Goal: Transaction & Acquisition: Purchase product/service

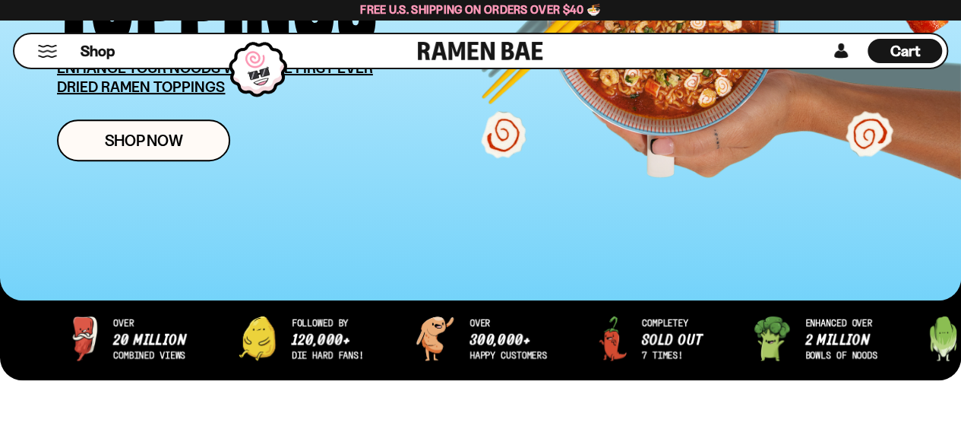
scroll to position [328, 0]
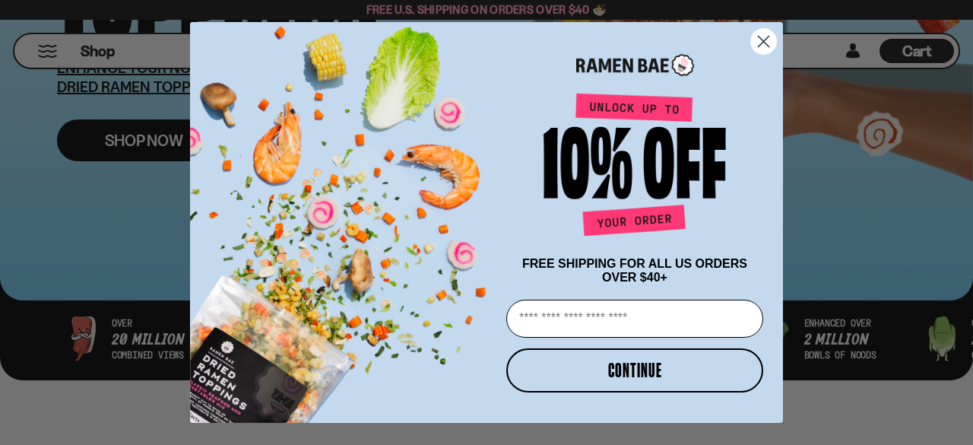
click at [183, 141] on div "Close dialog FREE SHIPPING FOR ALL US ORDERS OVER $40+ Email CONTINUE ******" at bounding box center [486, 222] width 623 height 400
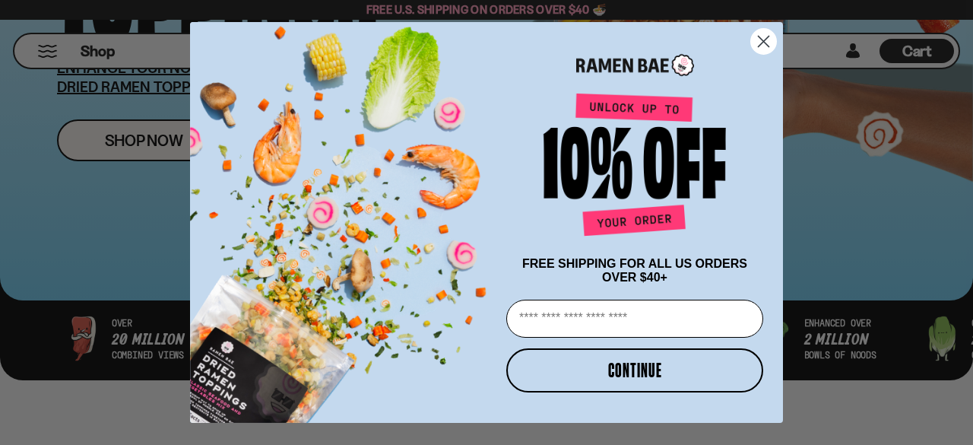
click at [767, 40] on circle "Close dialog" at bounding box center [763, 41] width 25 height 25
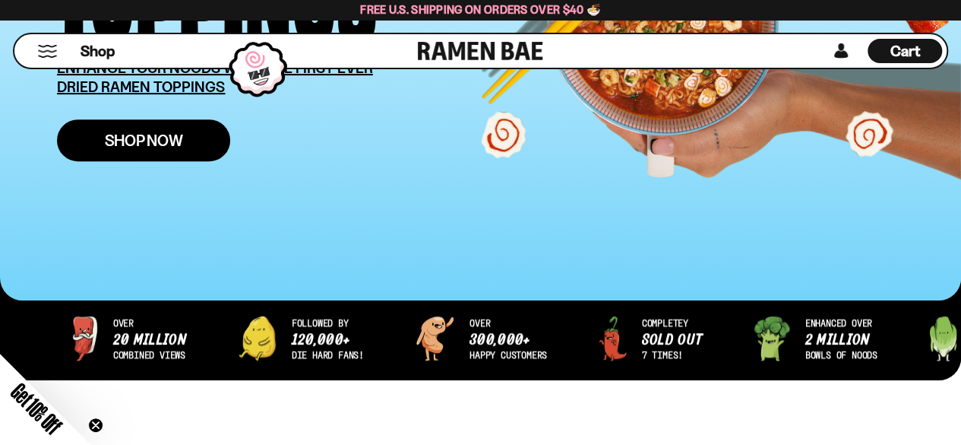
click at [166, 135] on span "Shop Now" at bounding box center [144, 140] width 78 height 16
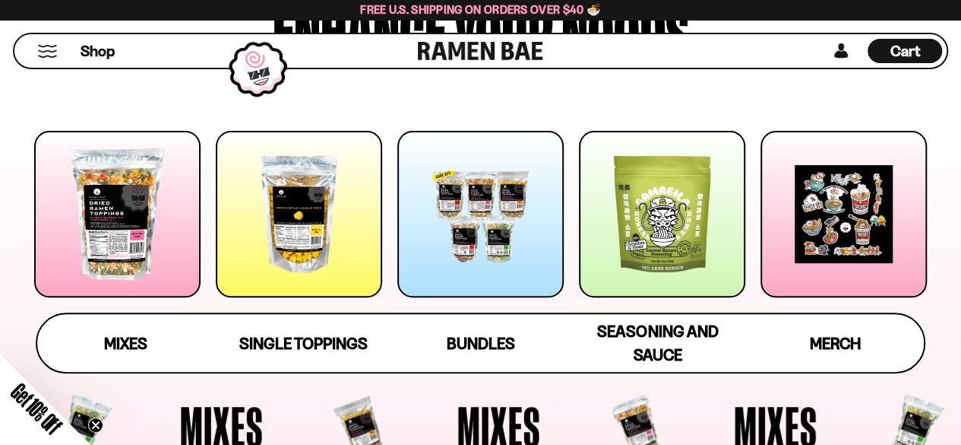
scroll to position [154, 0]
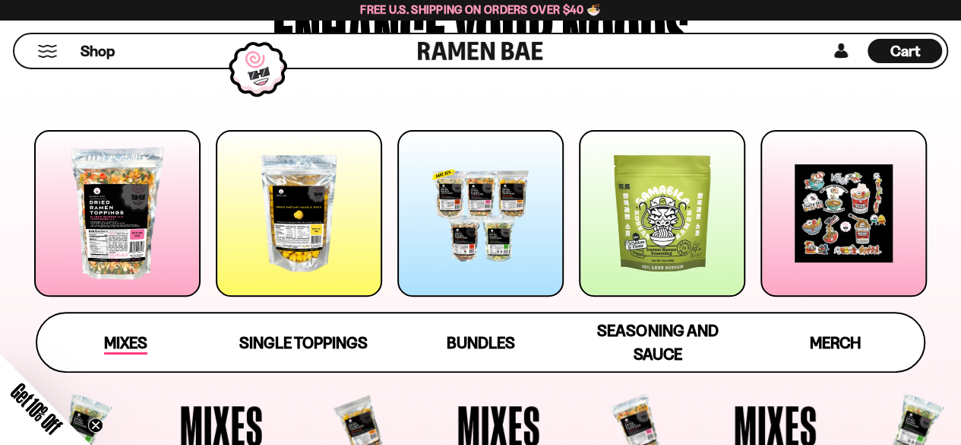
click at [111, 341] on span "Mixes" at bounding box center [125, 343] width 43 height 21
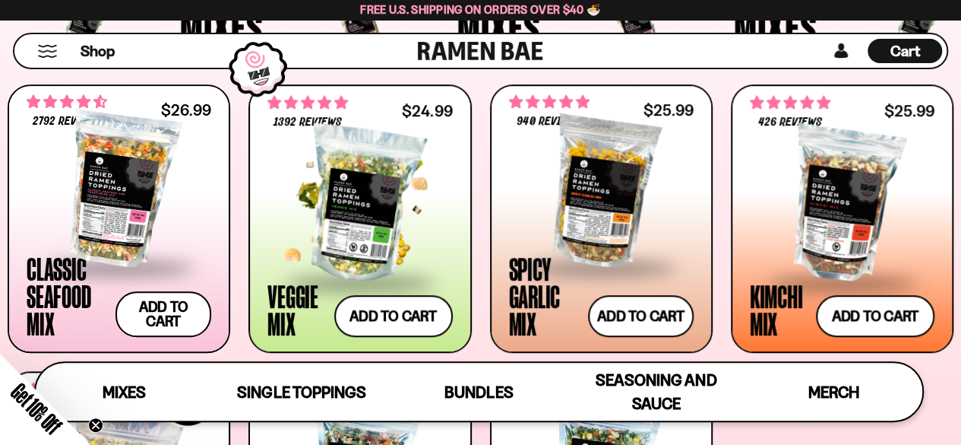
scroll to position [533, 0]
click at [609, 215] on div at bounding box center [601, 189] width 185 height 152
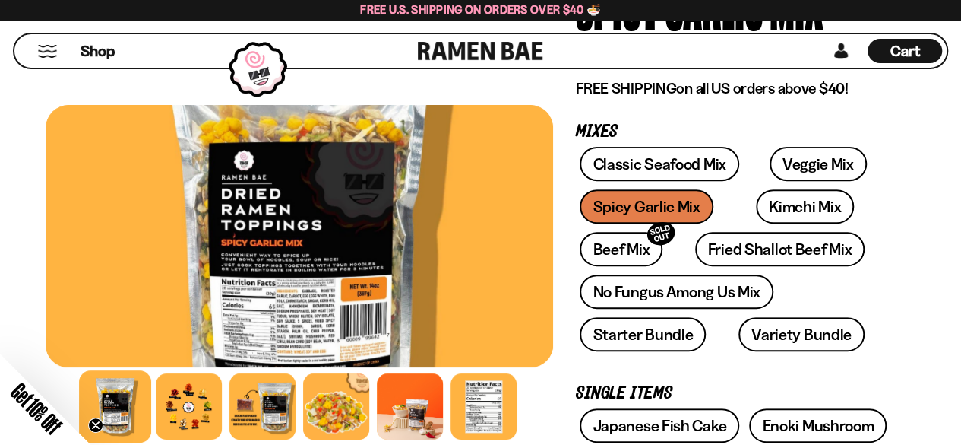
scroll to position [180, 0]
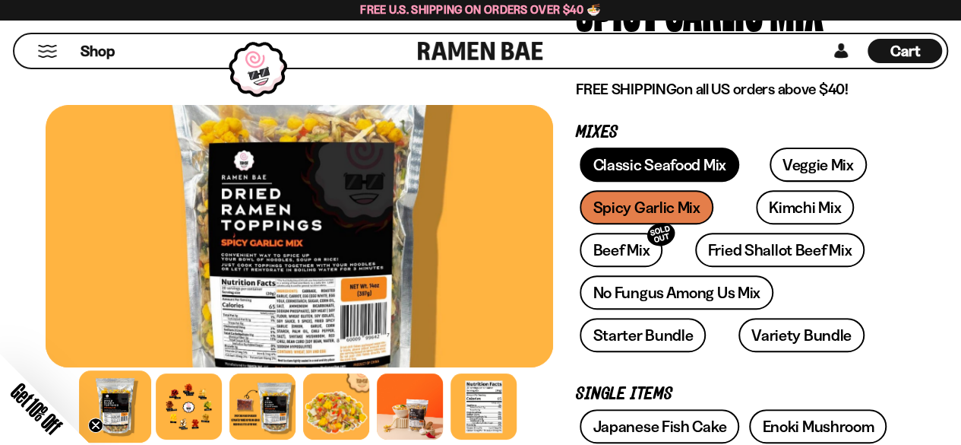
click at [684, 169] on link "Classic Seafood Mix" at bounding box center [659, 164] width 159 height 34
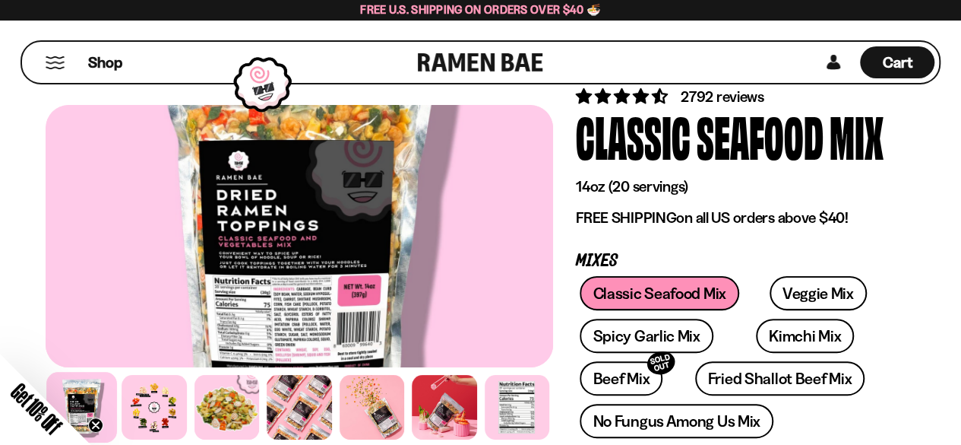
scroll to position [55, 0]
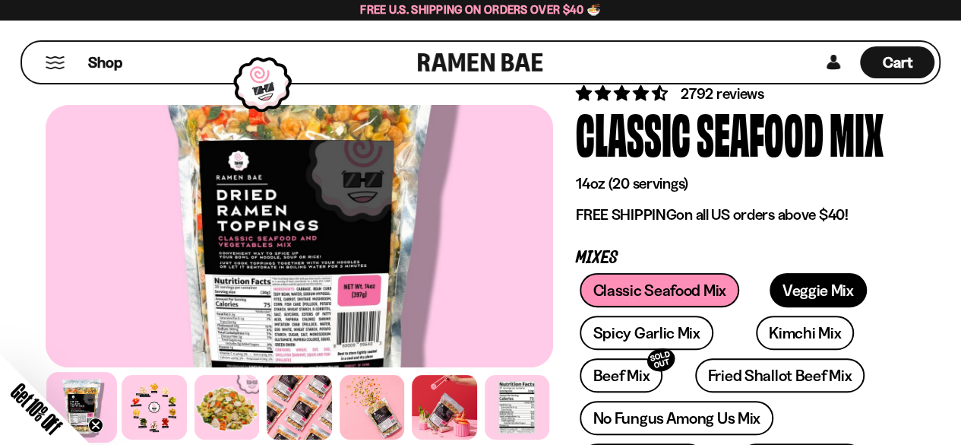
click at [779, 287] on link "Veggie Mix" at bounding box center [818, 290] width 97 height 34
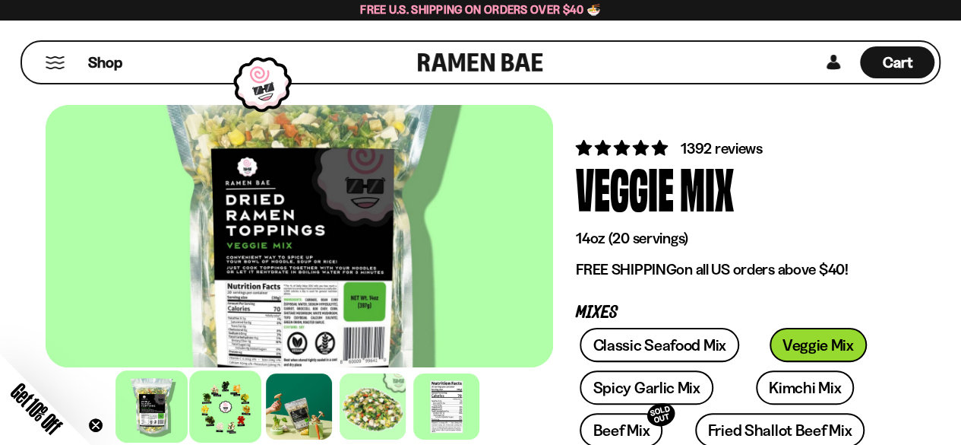
click at [227, 405] on div at bounding box center [226, 406] width 72 height 72
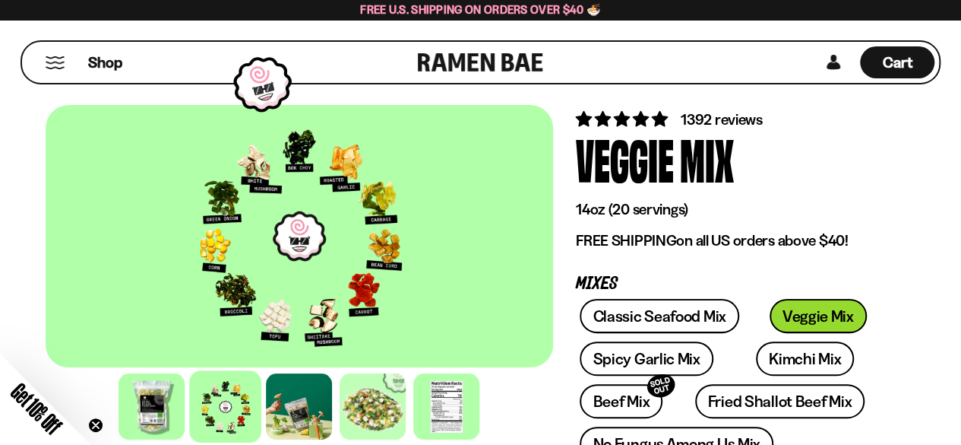
scroll to position [38, 0]
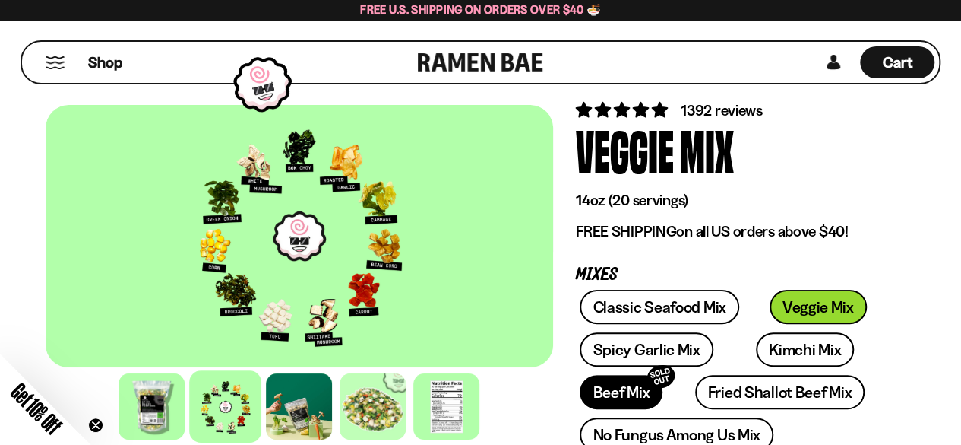
click at [640, 388] on link "Beef Mix SOLD OUT" at bounding box center [621, 392] width 83 height 34
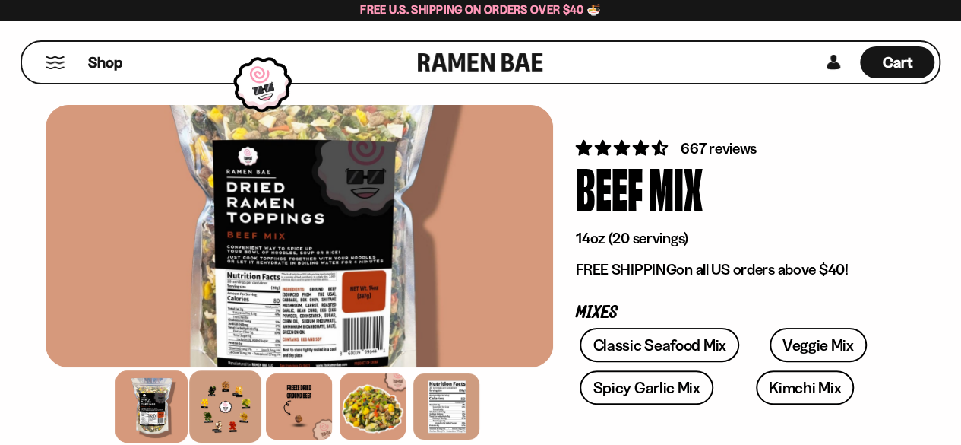
click at [233, 391] on div at bounding box center [226, 406] width 72 height 72
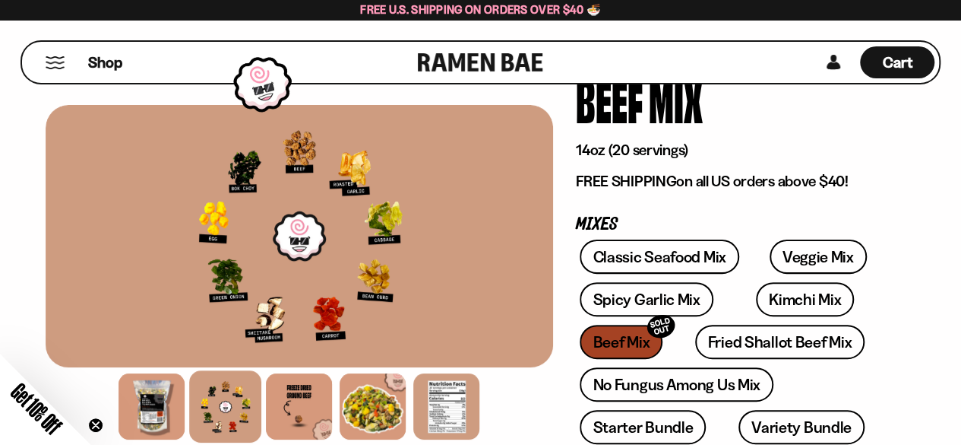
scroll to position [91, 0]
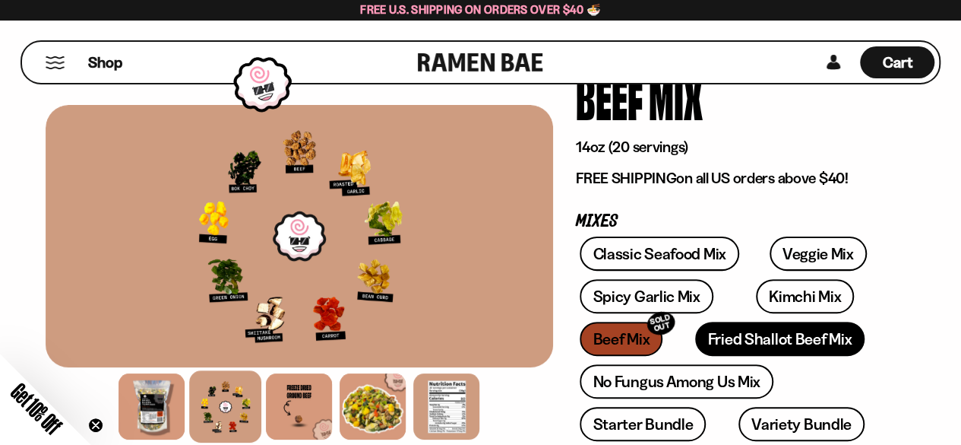
click at [715, 339] on link "Fried Shallot Beef Mix" at bounding box center [779, 338] width 169 height 34
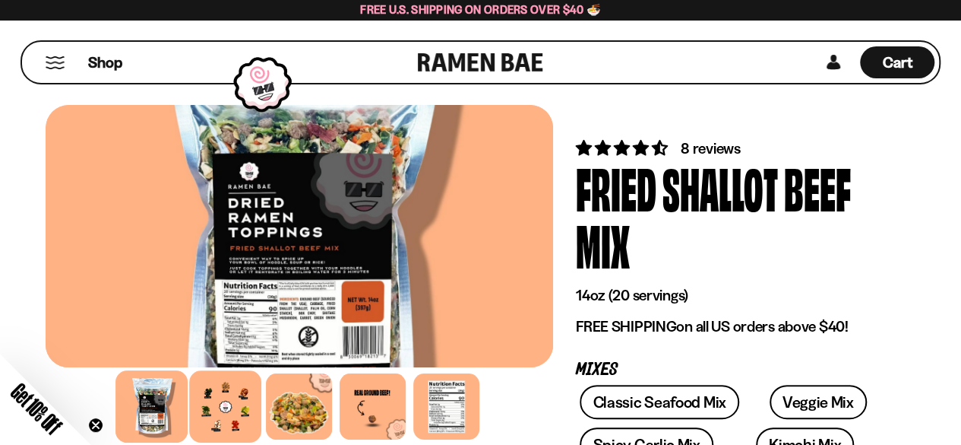
click at [214, 416] on div at bounding box center [226, 406] width 72 height 72
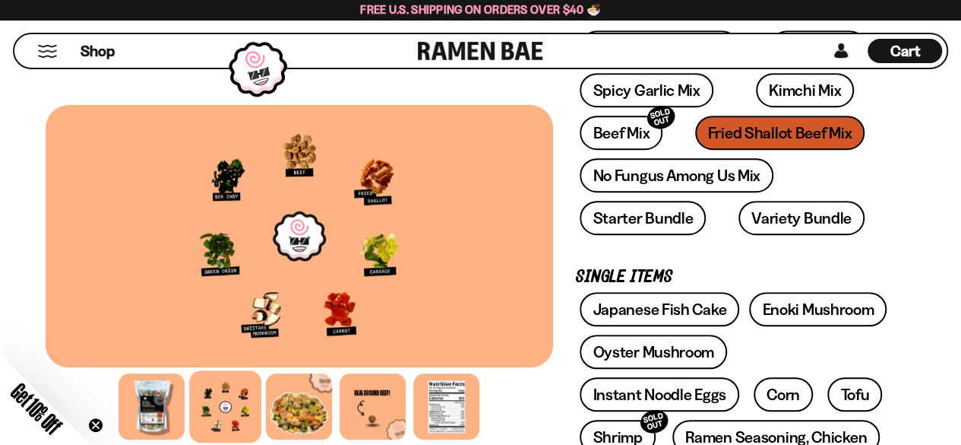
scroll to position [344, 0]
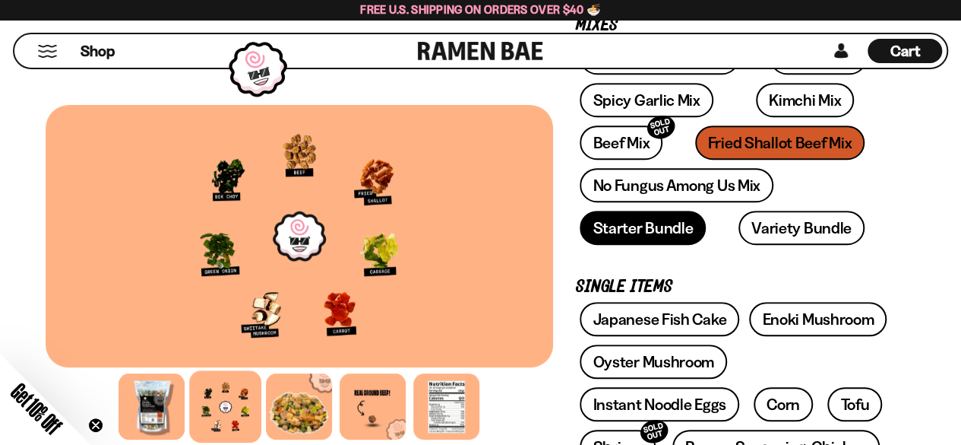
click at [675, 236] on link "Starter Bundle" at bounding box center [643, 227] width 126 height 34
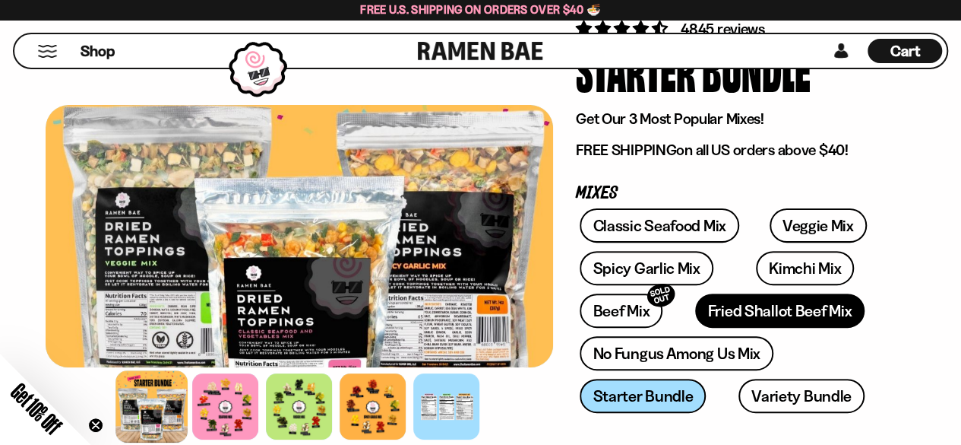
scroll to position [120, 0]
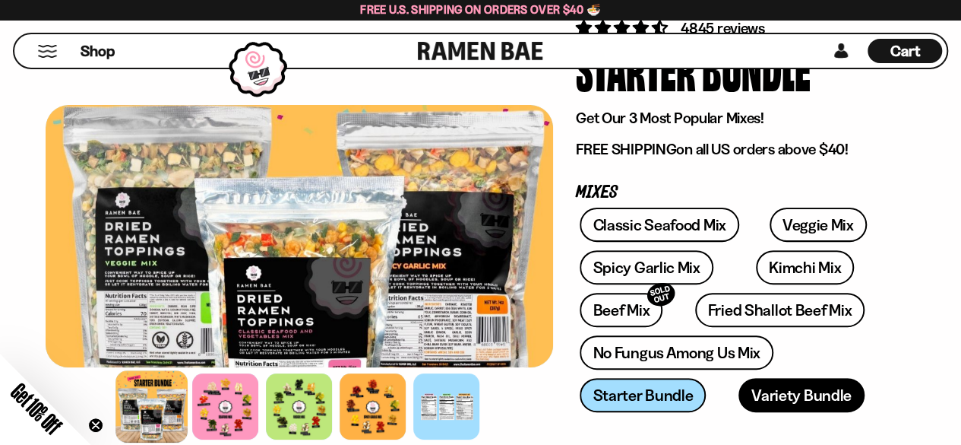
click at [780, 391] on link "Variety Bundle" at bounding box center [802, 395] width 126 height 34
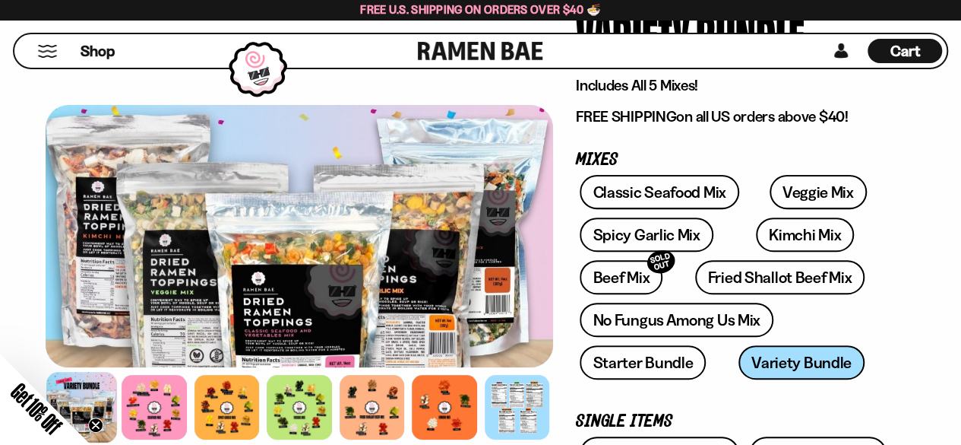
scroll to position [147, 0]
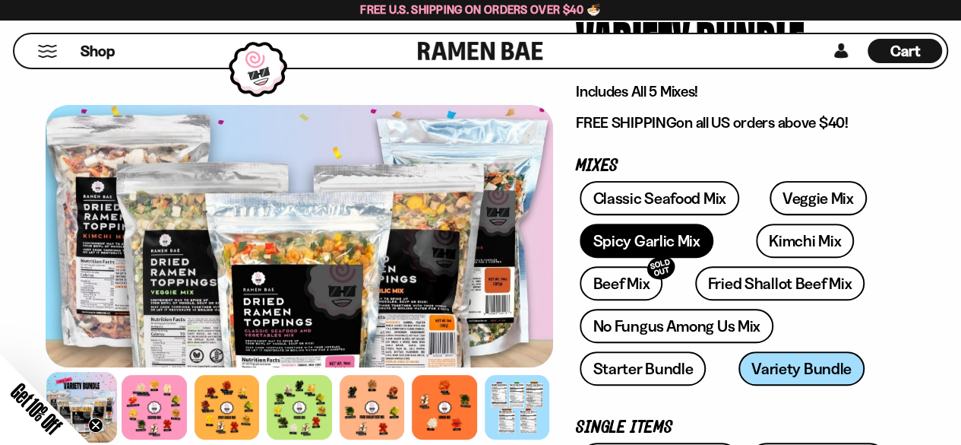
click at [684, 235] on link "Spicy Garlic Mix" at bounding box center [646, 240] width 133 height 34
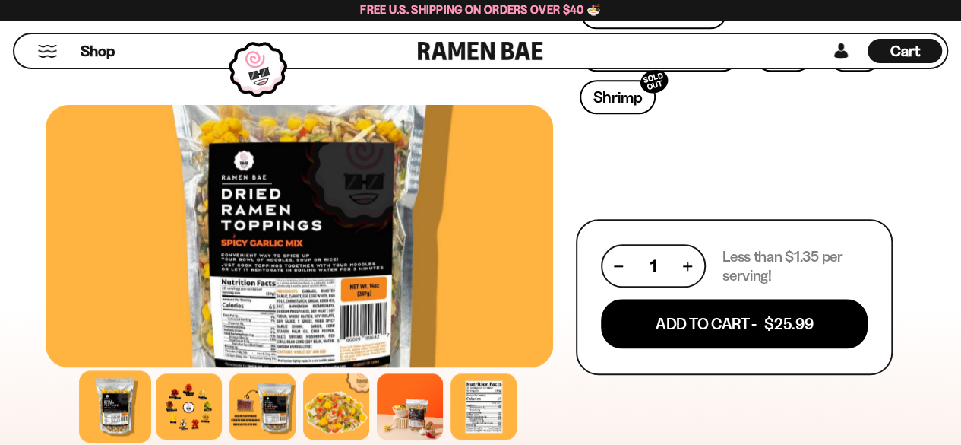
scroll to position [641, 0]
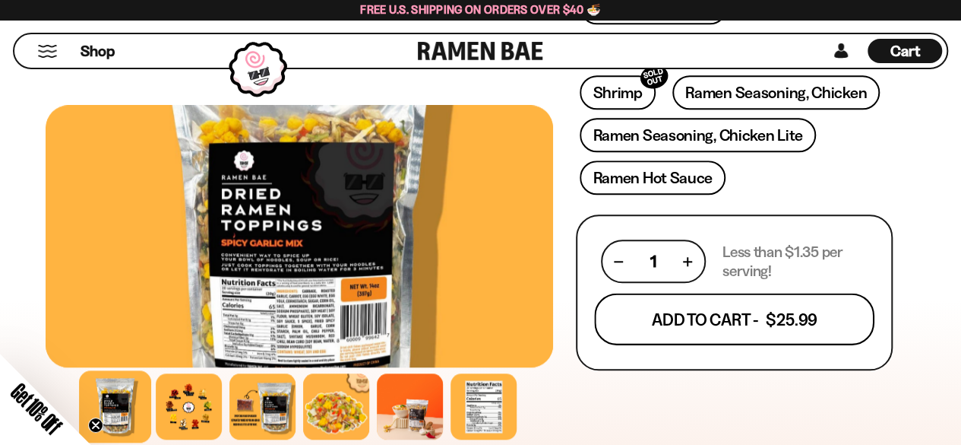
click at [748, 322] on button "Add To Cart - $25.99" at bounding box center [734, 319] width 280 height 52
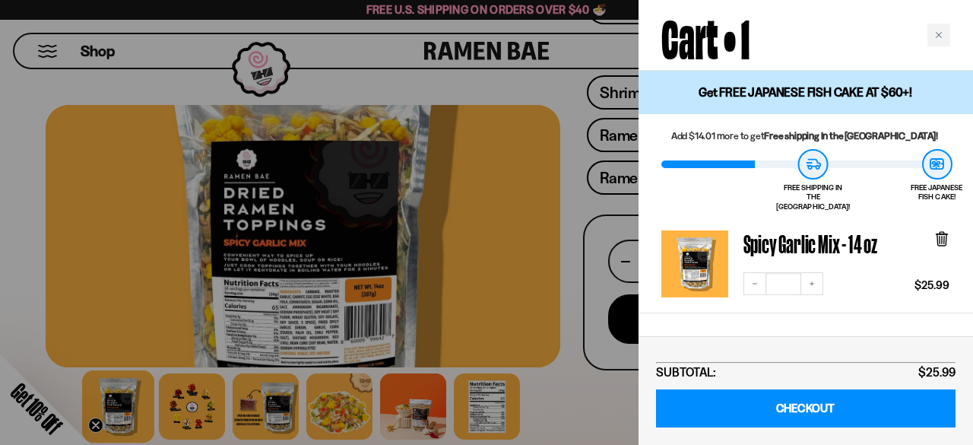
click at [615, 384] on div at bounding box center [486, 222] width 973 height 445
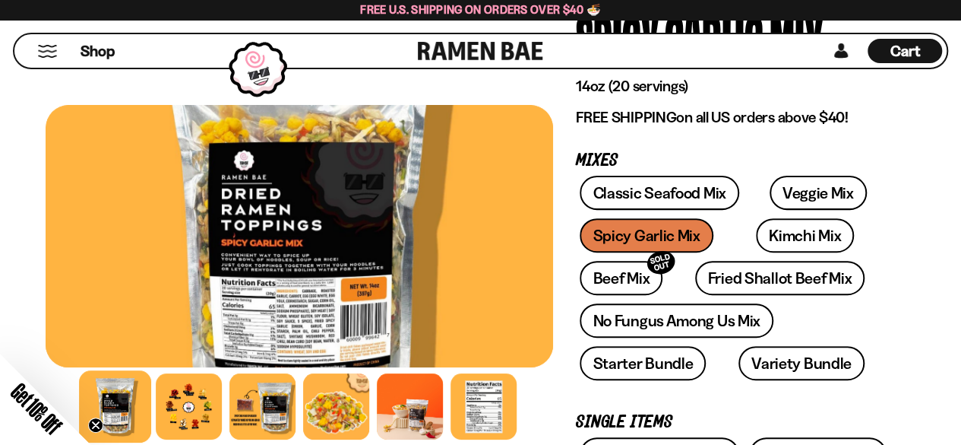
scroll to position [150, 0]
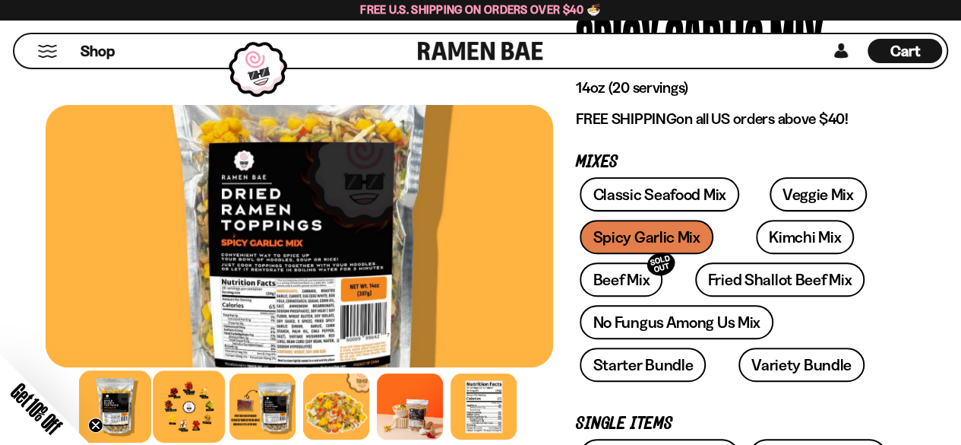
click at [184, 388] on div at bounding box center [189, 406] width 72 height 72
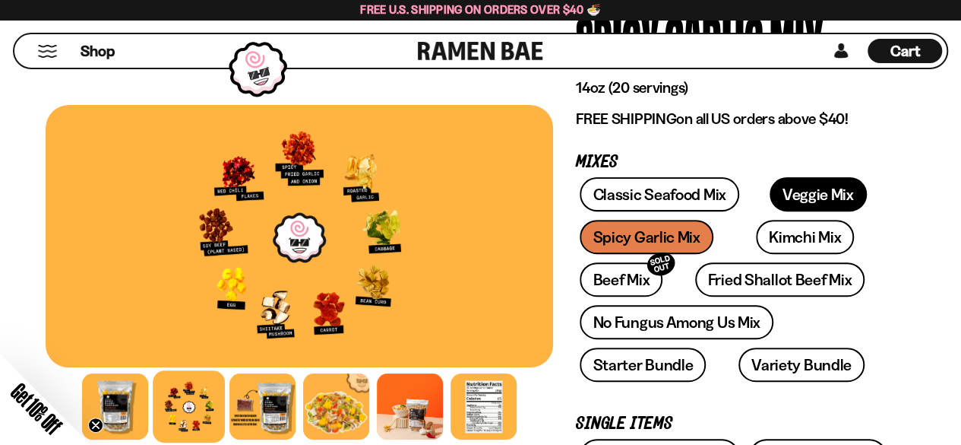
click at [779, 200] on link "Veggie Mix" at bounding box center [818, 194] width 97 height 34
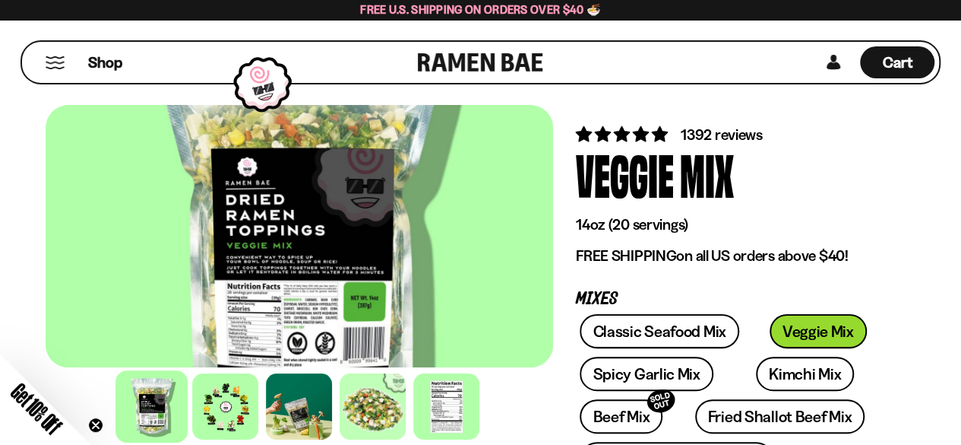
scroll to position [14, 0]
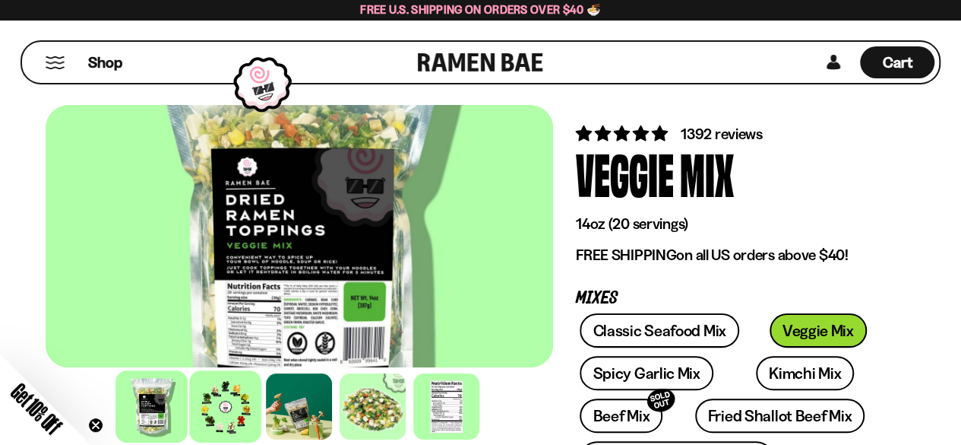
click at [239, 395] on div at bounding box center [226, 406] width 72 height 72
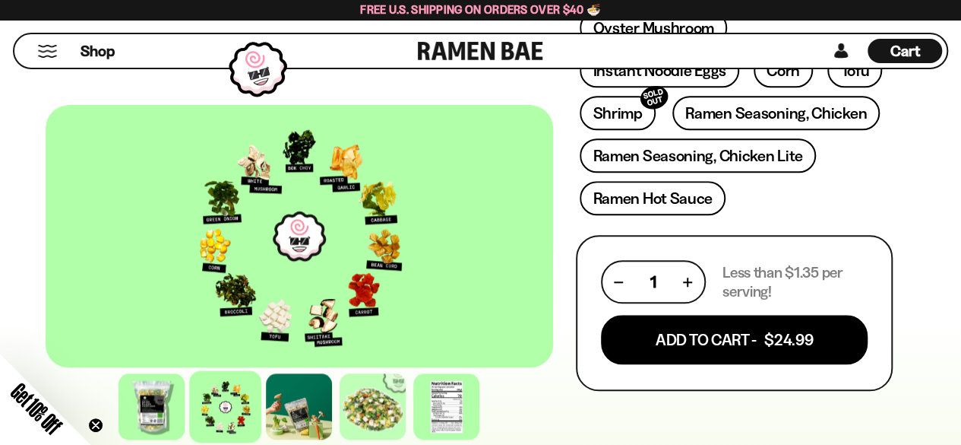
scroll to position [622, 0]
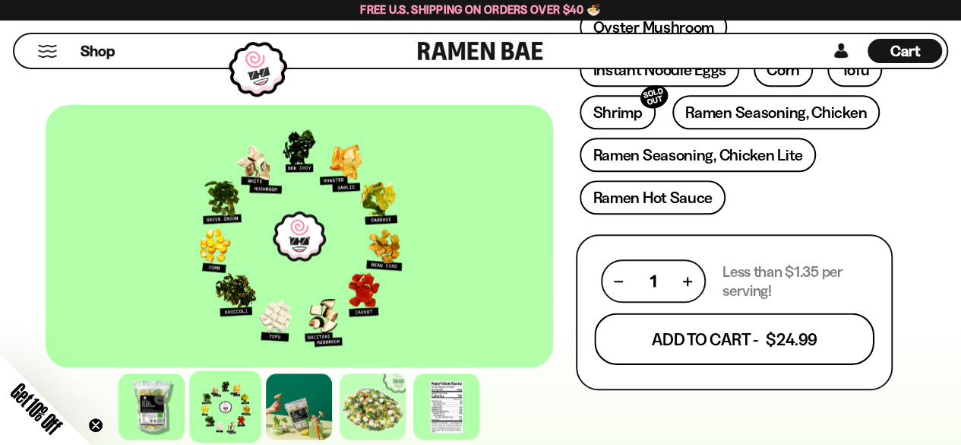
click at [749, 343] on button "Add To Cart - $24.99" at bounding box center [734, 339] width 280 height 52
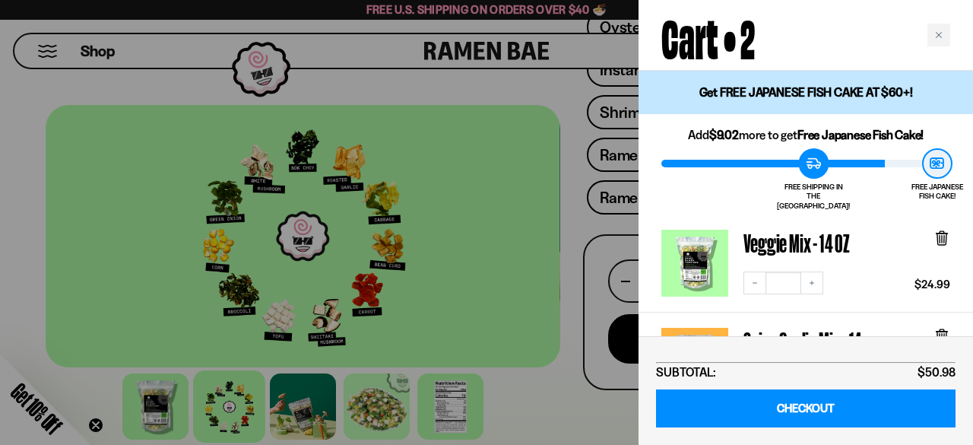
click at [565, 394] on div at bounding box center [486, 222] width 973 height 445
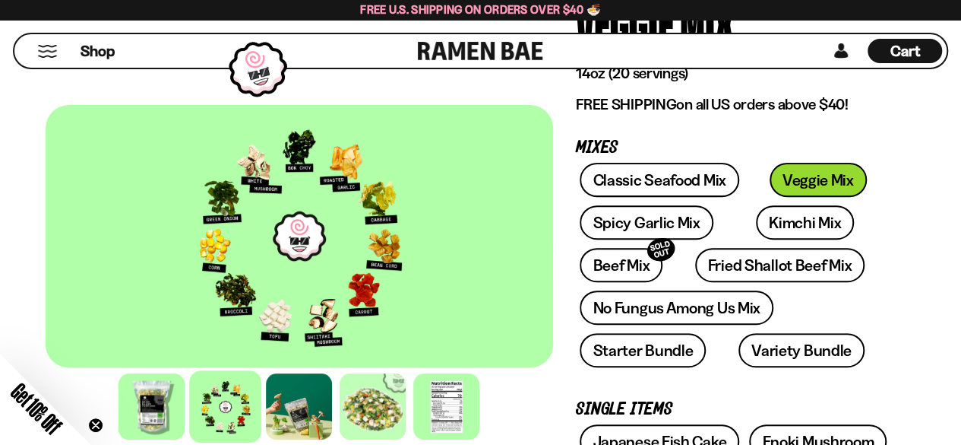
scroll to position [160, 0]
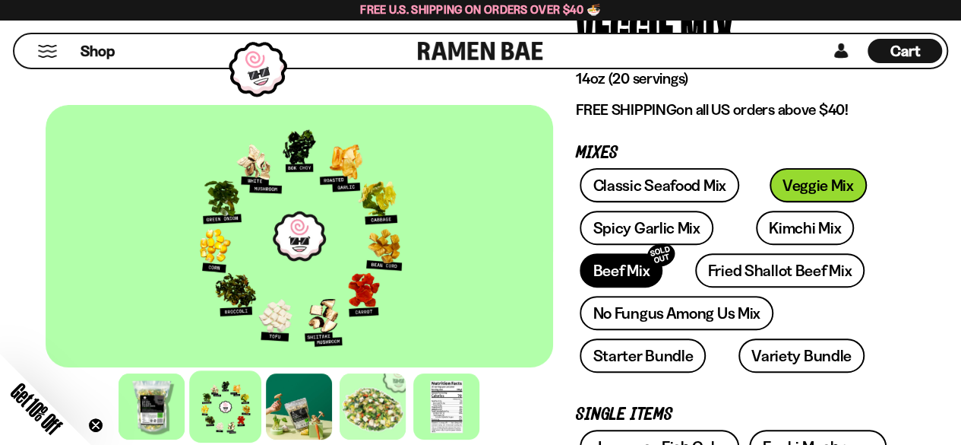
click at [640, 270] on link "Beef Mix SOLD OUT" at bounding box center [621, 270] width 83 height 34
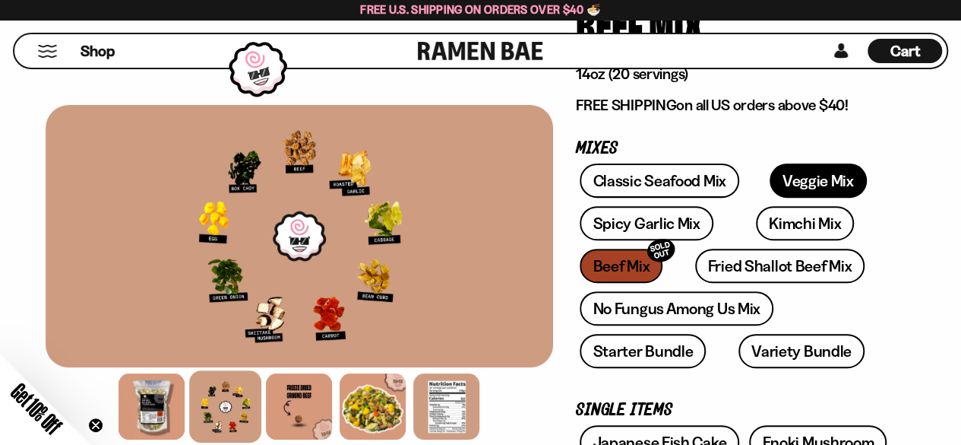
scroll to position [163, 0]
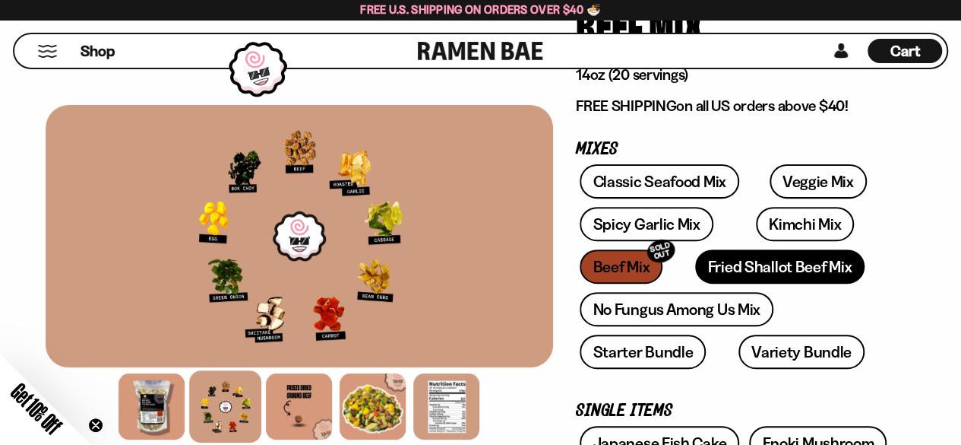
click at [783, 268] on link "Fried Shallot Beef Mix" at bounding box center [779, 266] width 169 height 34
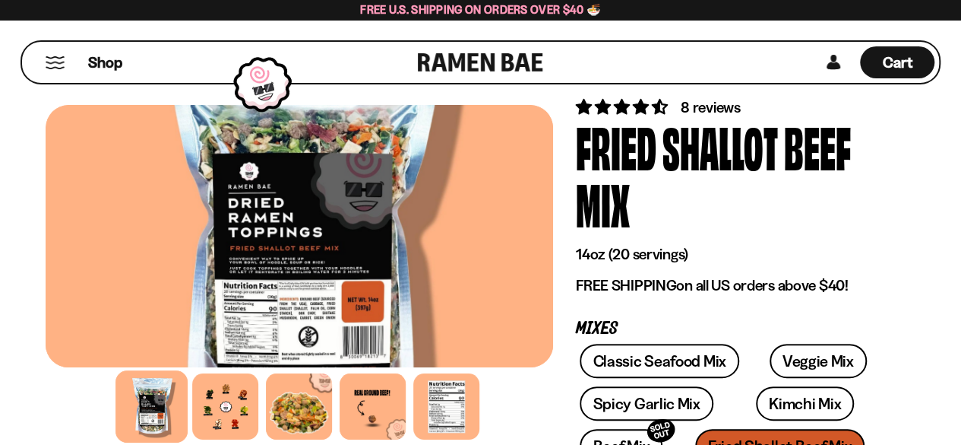
scroll to position [43, 0]
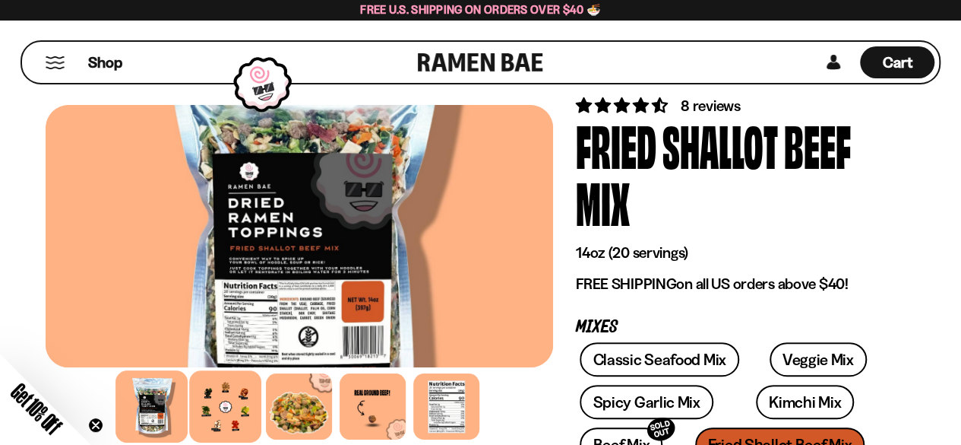
click at [243, 407] on div at bounding box center [226, 406] width 72 height 72
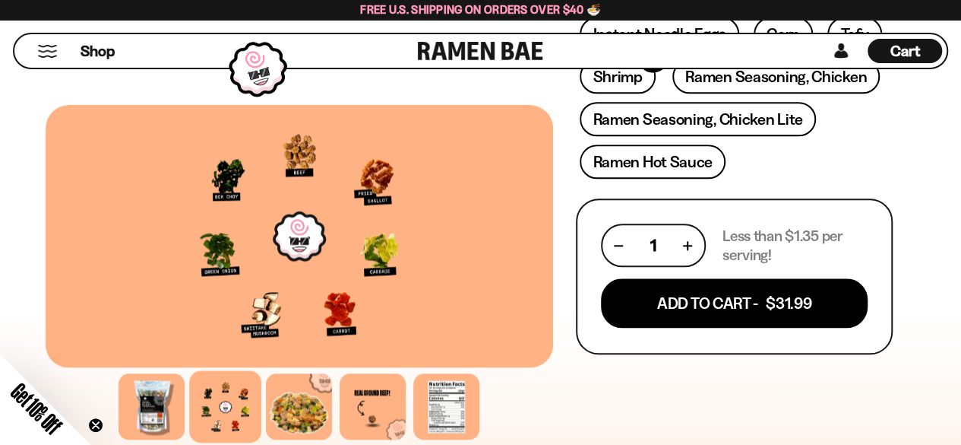
scroll to position [720, 0]
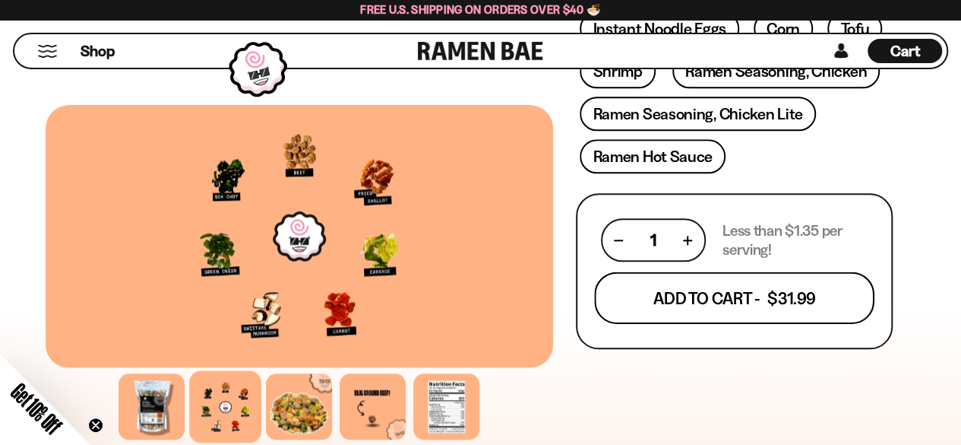
click at [740, 298] on button "Add To Cart - $31.99" at bounding box center [734, 298] width 280 height 52
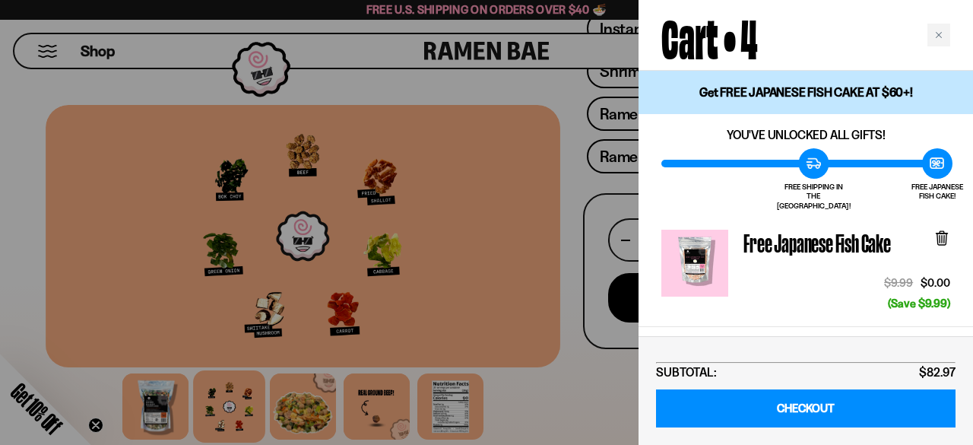
click at [607, 367] on div at bounding box center [486, 222] width 973 height 445
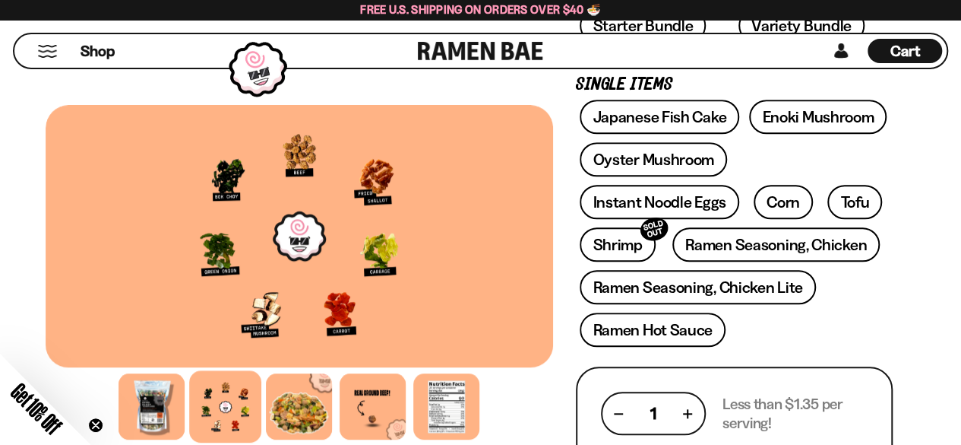
scroll to position [527, 0]
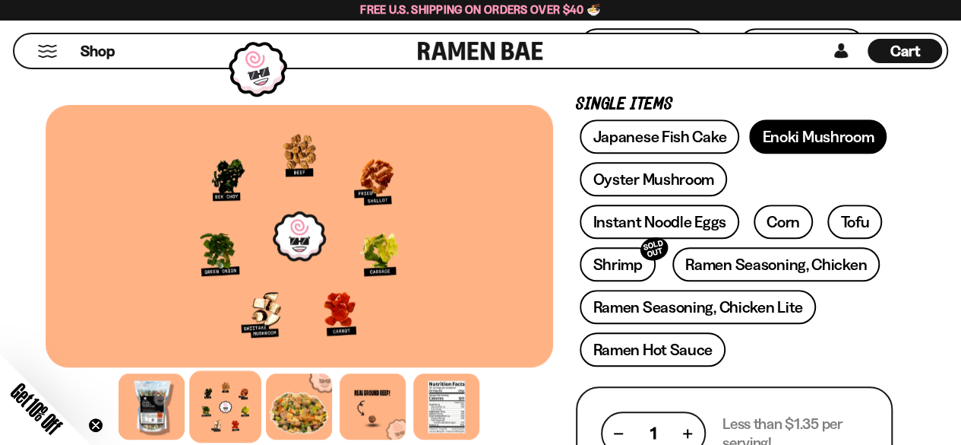
click at [759, 147] on link "Enoki Mushroom" at bounding box center [818, 136] width 138 height 34
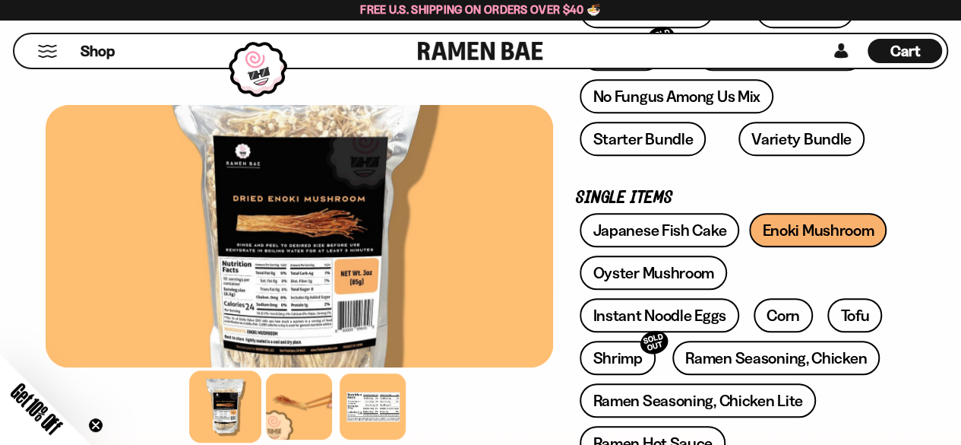
scroll to position [369, 0]
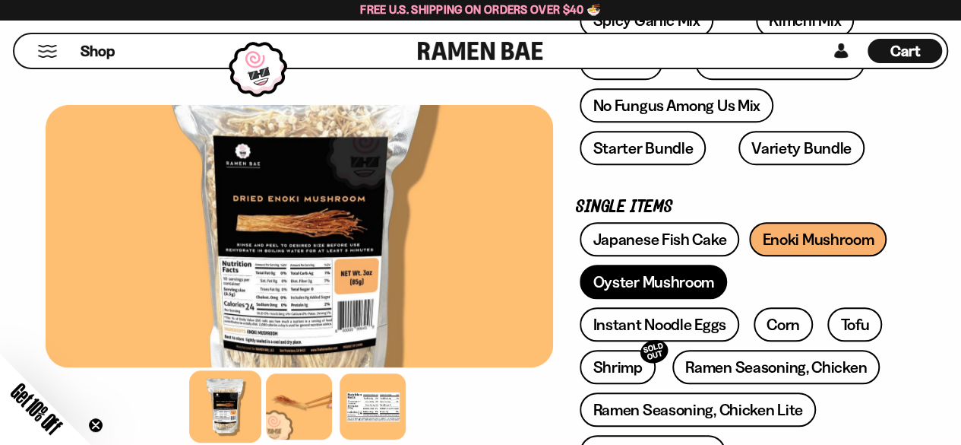
click at [686, 280] on link "Oyster Mushroom" at bounding box center [653, 281] width 147 height 34
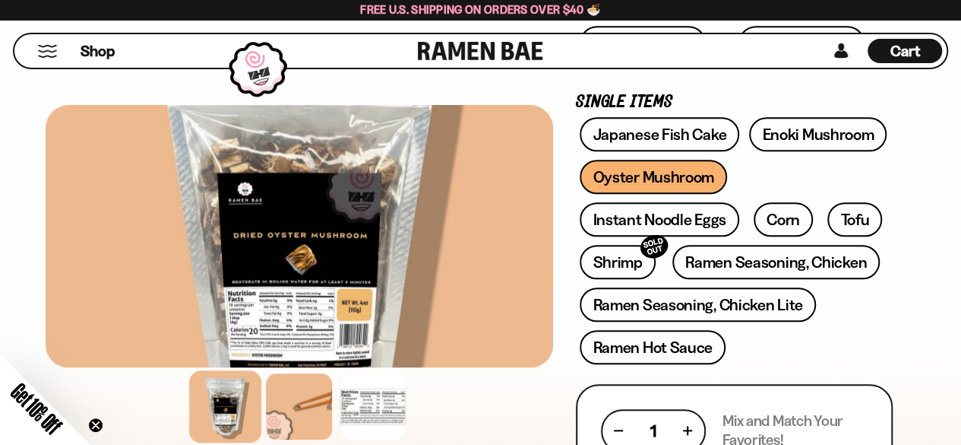
scroll to position [475, 0]
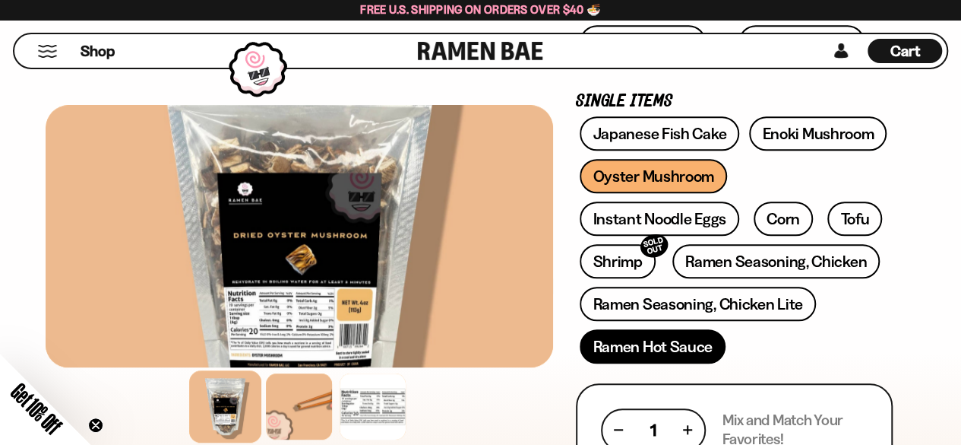
click at [692, 346] on link "Ramen Hot Sauce" at bounding box center [653, 346] width 146 height 34
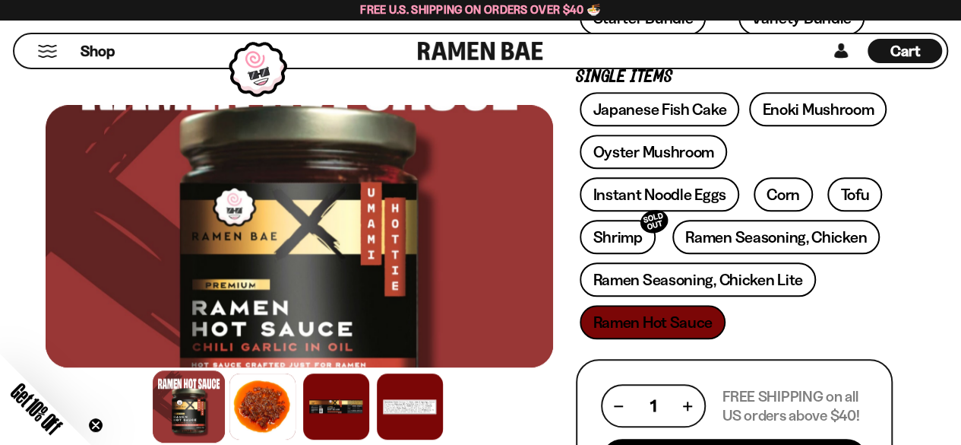
scroll to position [533, 0]
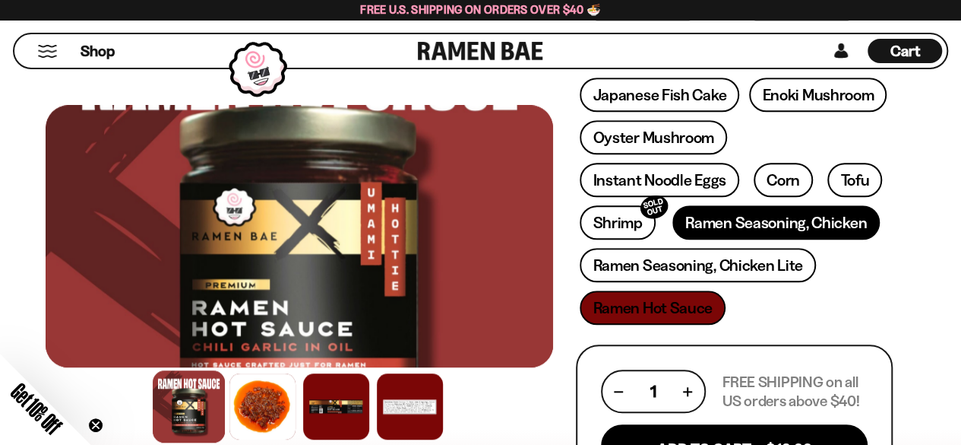
click at [766, 229] on link "Ramen Seasoning, Chicken" at bounding box center [776, 222] width 207 height 34
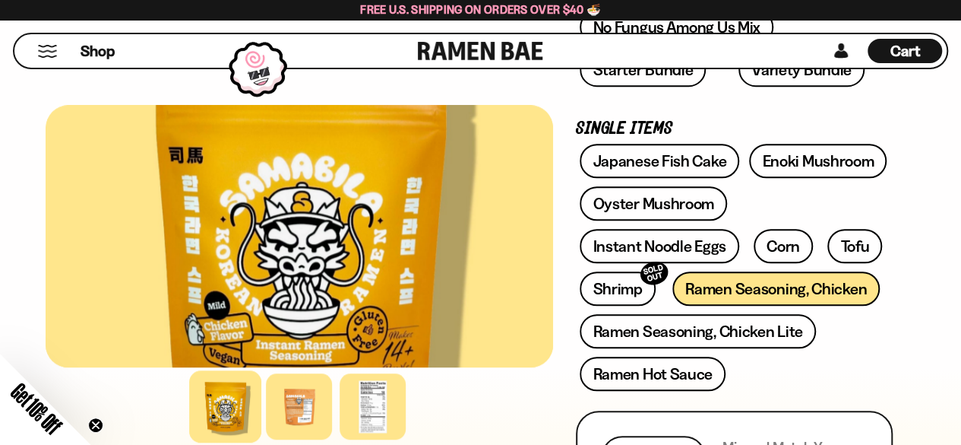
scroll to position [507, 0]
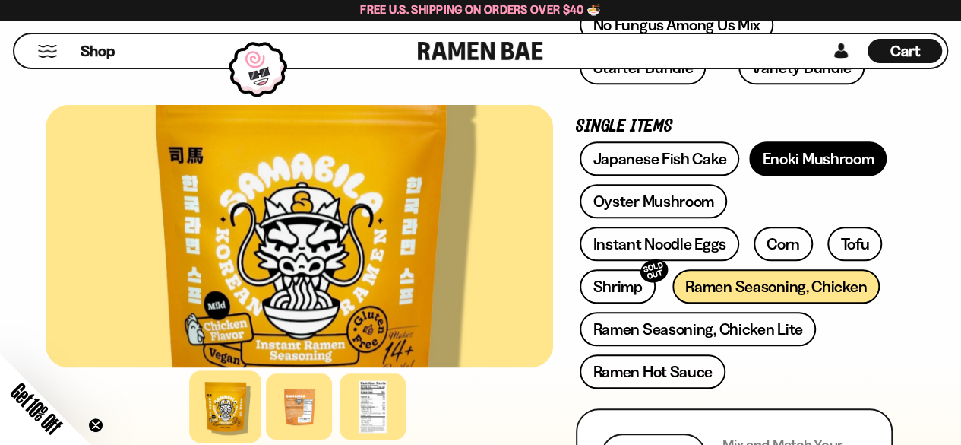
click at [784, 166] on link "Enoki Mushroom" at bounding box center [818, 158] width 138 height 34
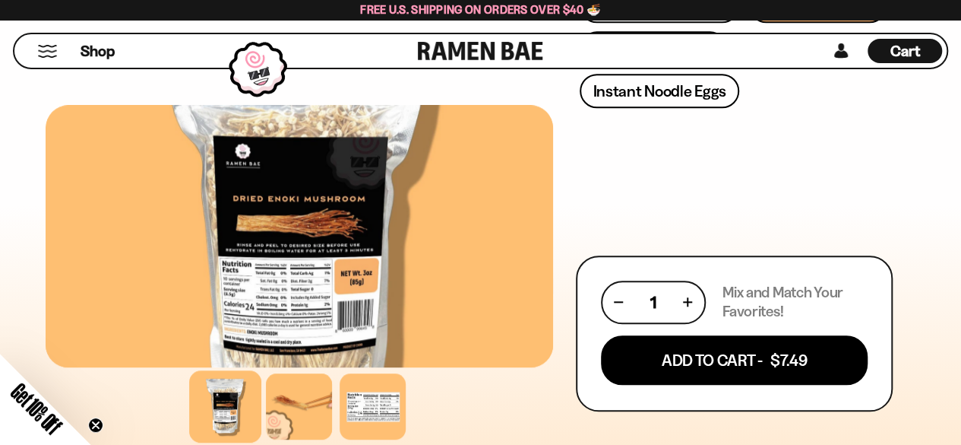
scroll to position [619, 0]
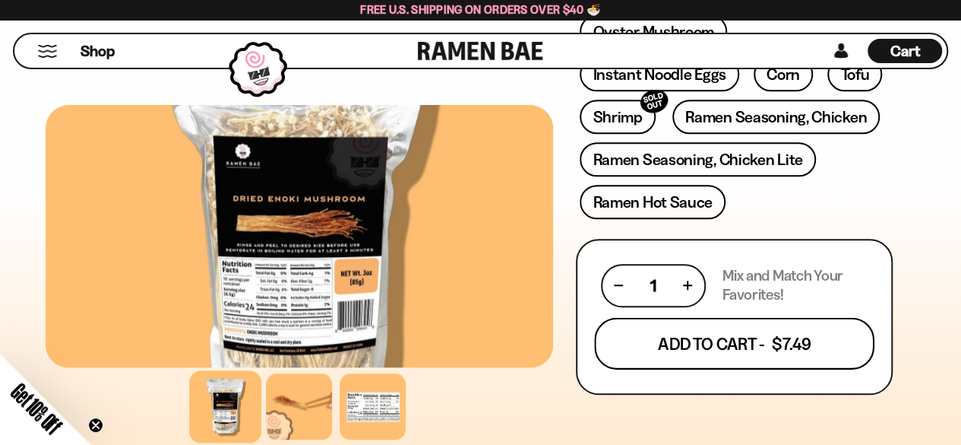
click at [760, 347] on button "Add To Cart - $7.49" at bounding box center [734, 343] width 280 height 52
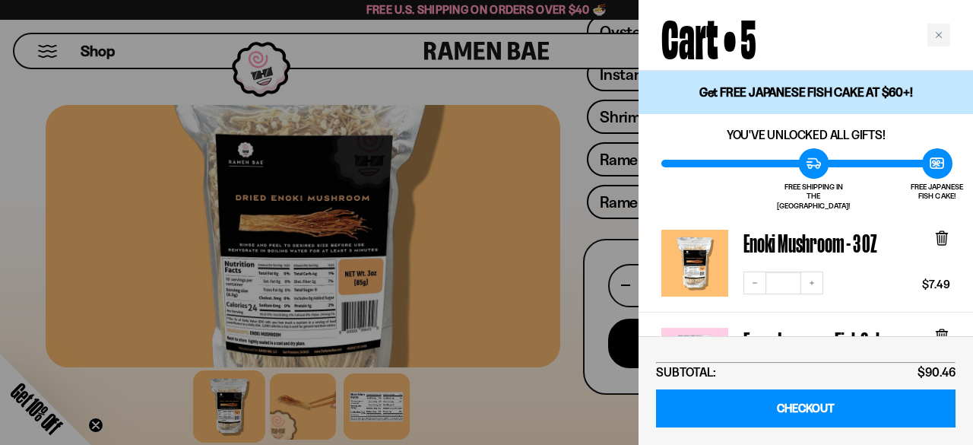
click at [572, 261] on div at bounding box center [486, 222] width 973 height 445
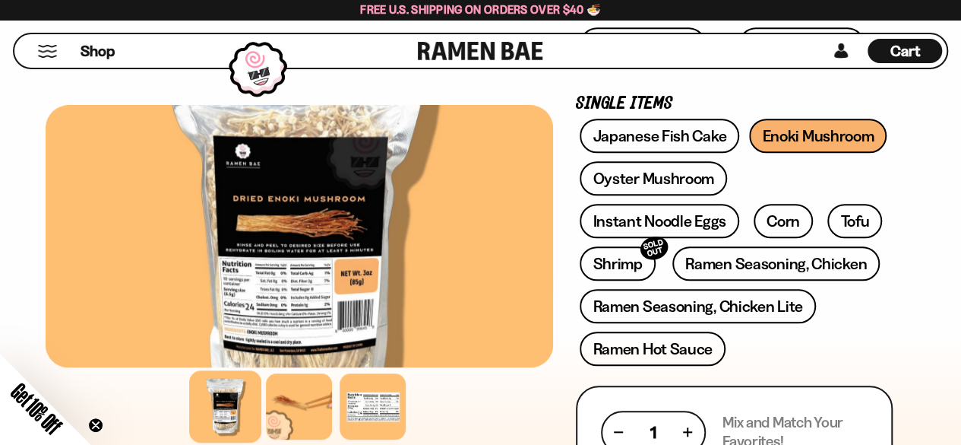
scroll to position [464, 0]
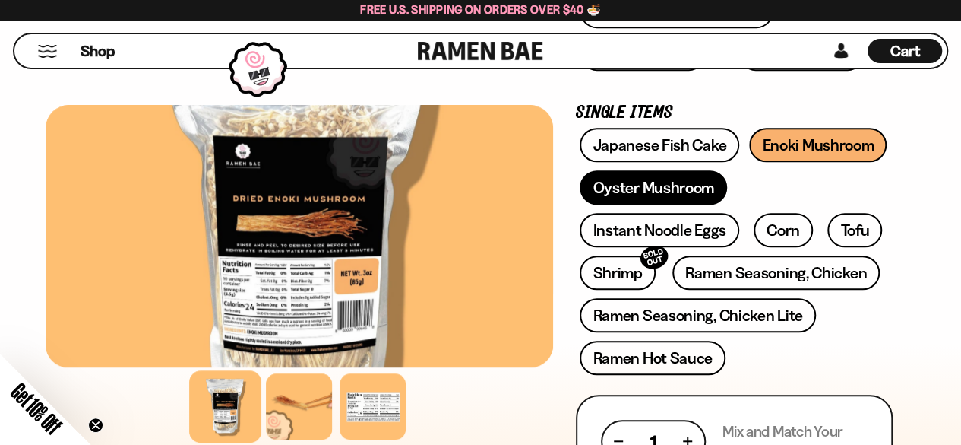
click at [655, 188] on link "Oyster Mushroom" at bounding box center [653, 187] width 147 height 34
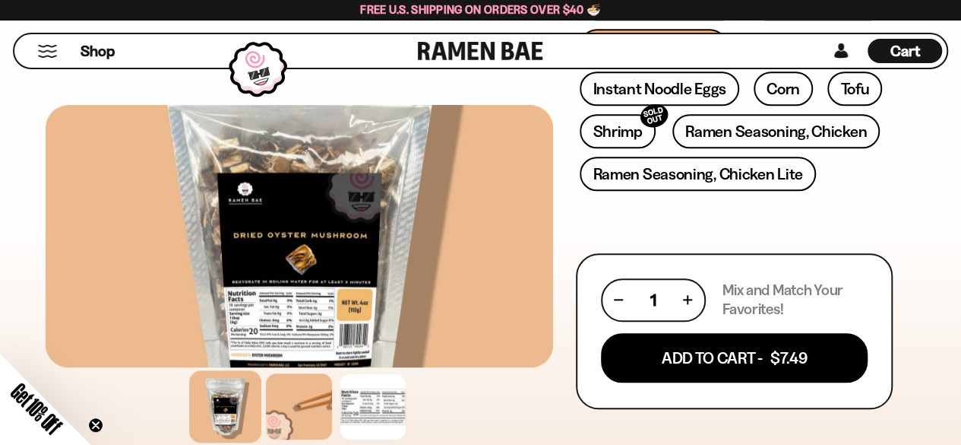
scroll to position [614, 0]
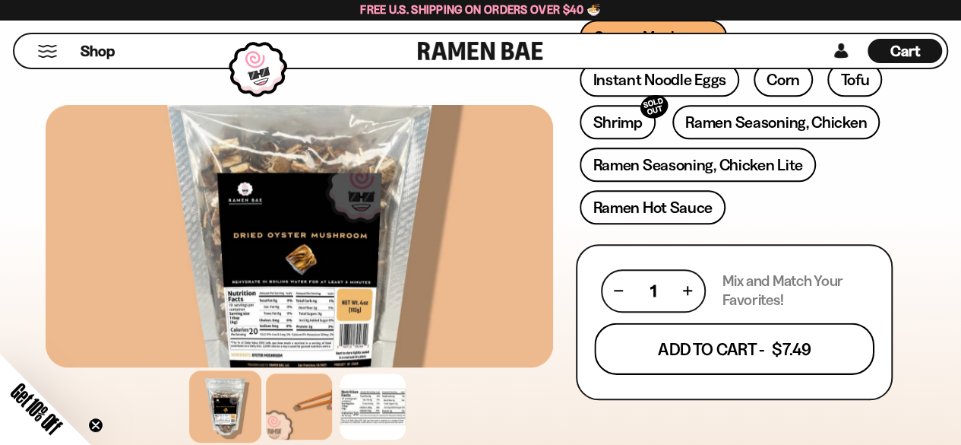
click at [772, 347] on button "Add To Cart - $7.49" at bounding box center [734, 348] width 280 height 52
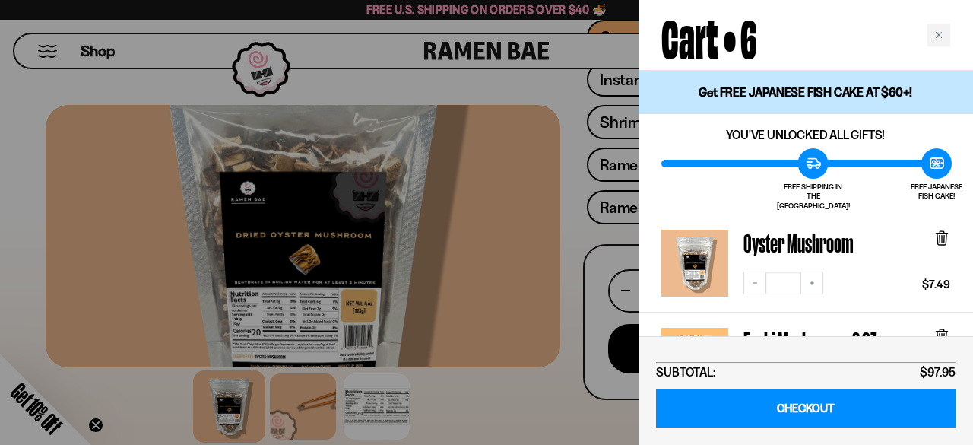
click at [572, 289] on div at bounding box center [486, 222] width 973 height 445
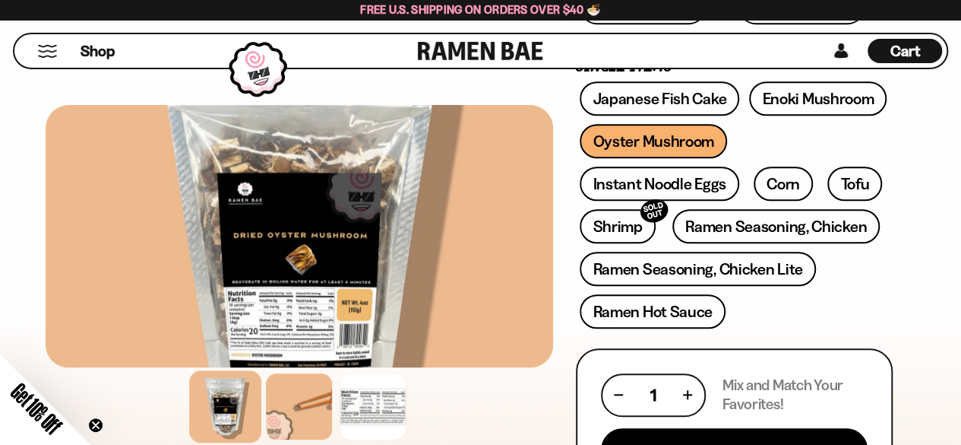
scroll to position [509, 0]
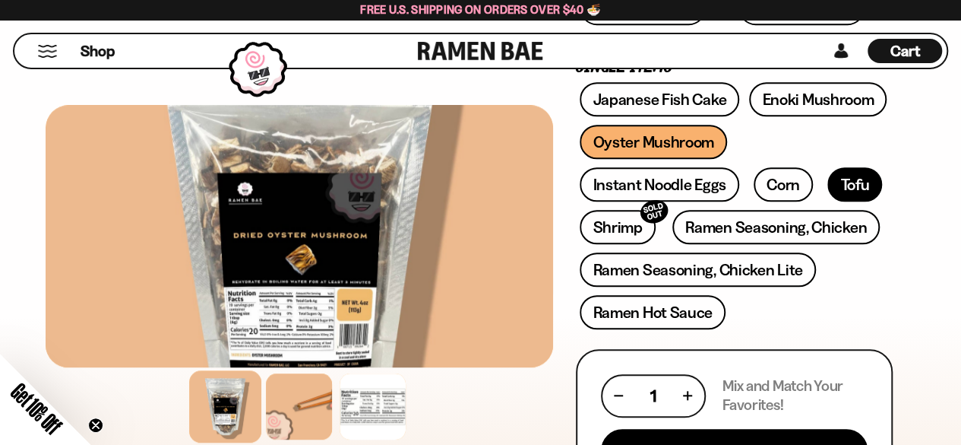
click at [852, 183] on link "Tofu" at bounding box center [855, 184] width 55 height 34
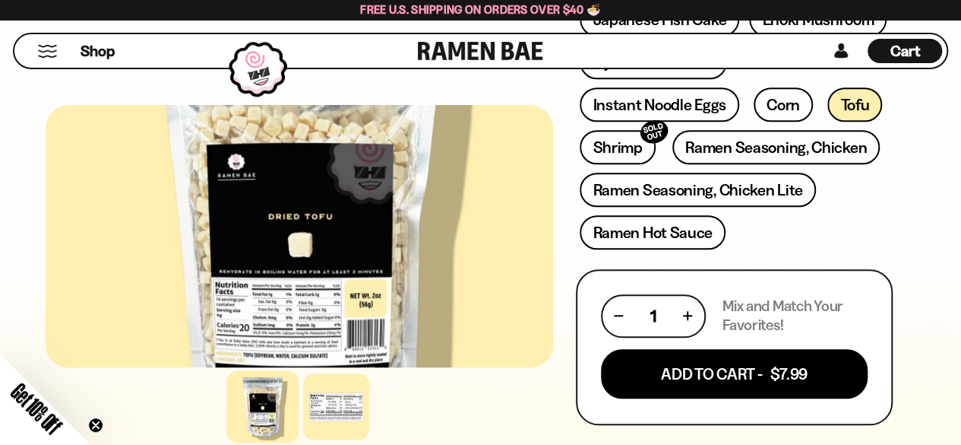
scroll to position [606, 0]
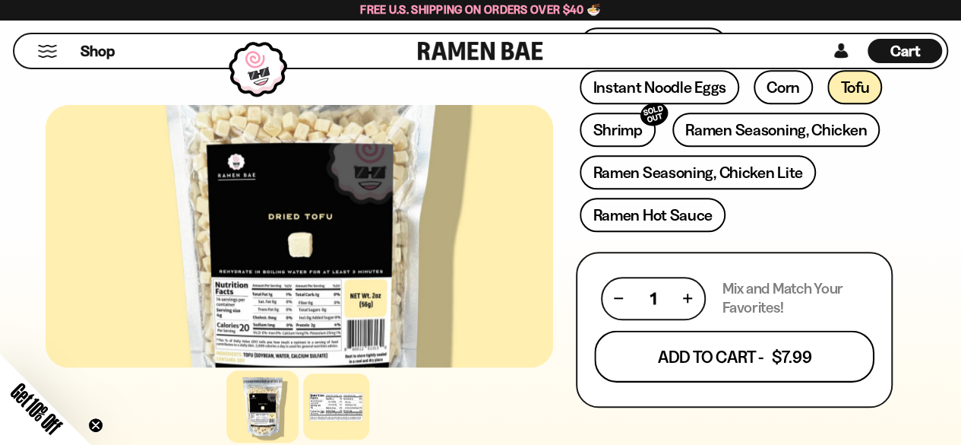
click at [789, 354] on button "Add To Cart - $7.99" at bounding box center [734, 356] width 280 height 52
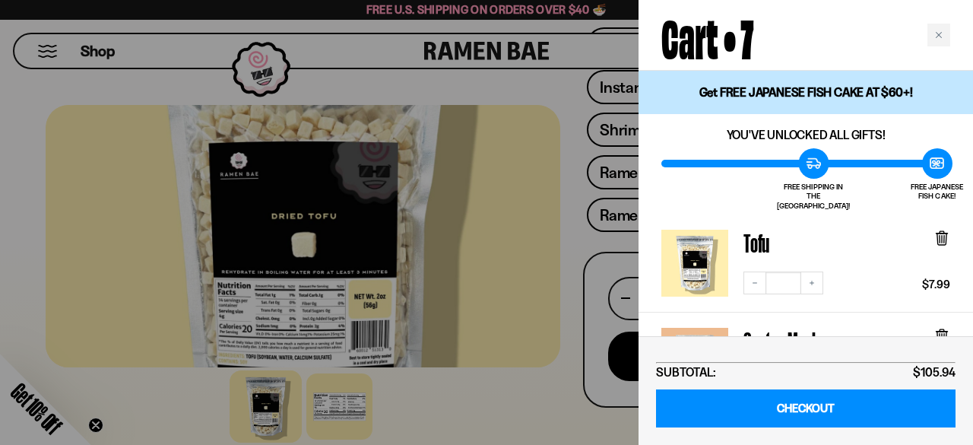
click at [558, 310] on div at bounding box center [486, 222] width 973 height 445
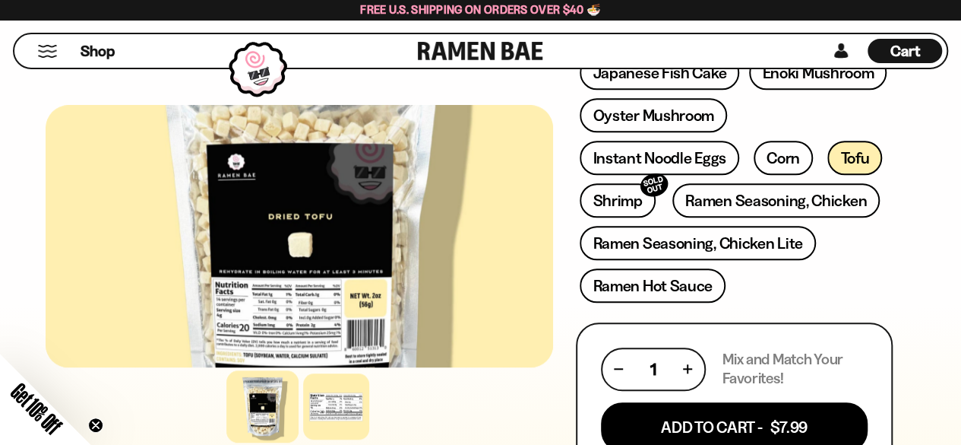
scroll to position [521, 0]
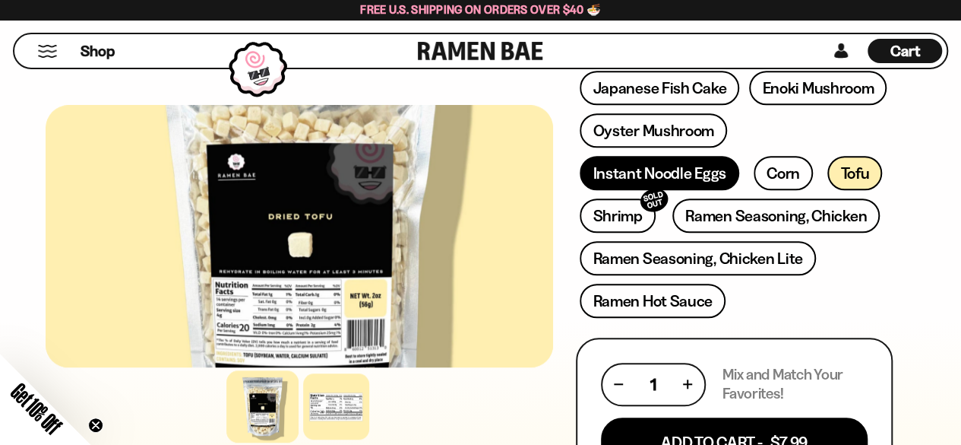
click at [717, 163] on link "Instant Noodle Eggs" at bounding box center [659, 173] width 159 height 34
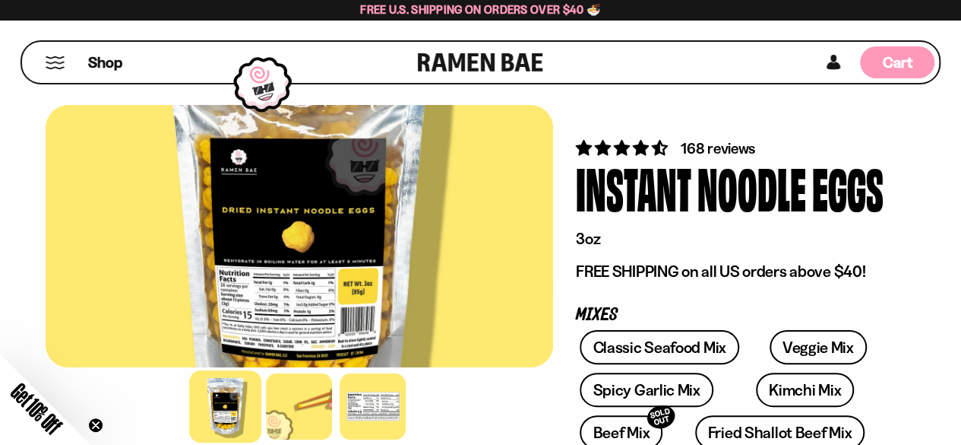
click at [881, 62] on div "Cart D0381C2F-513E-4F90-8A41-6F0A75DCBAAA" at bounding box center [897, 62] width 74 height 32
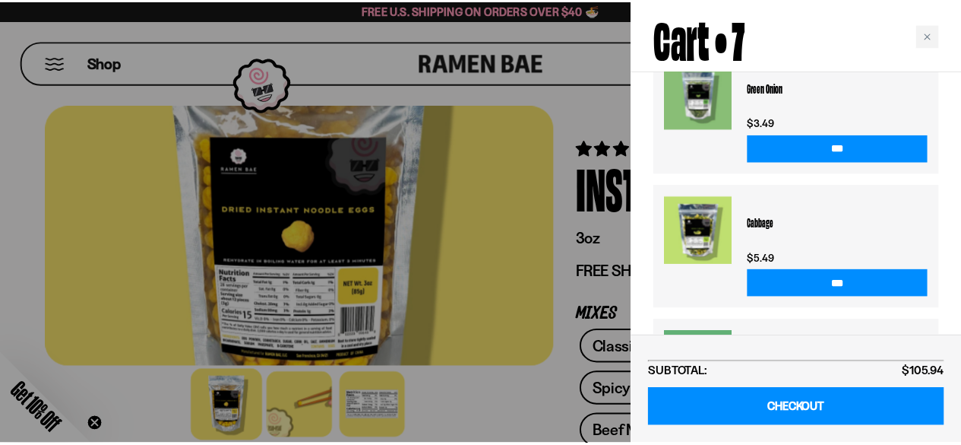
scroll to position [1059, 0]
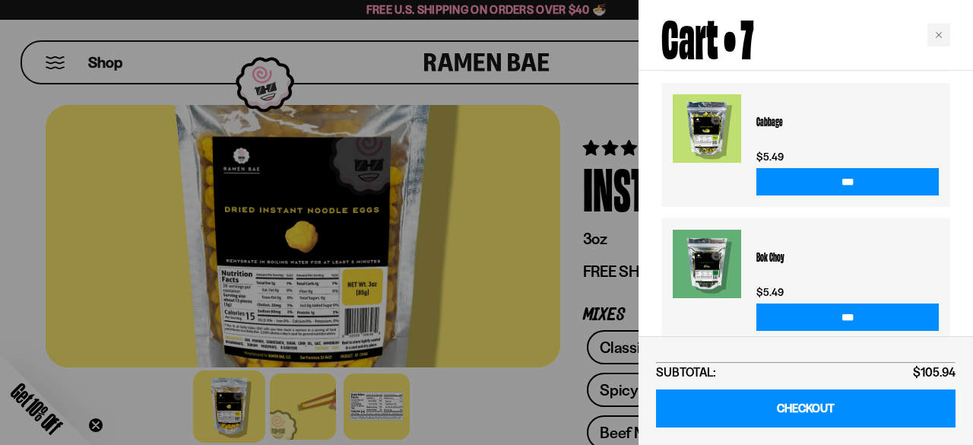
click at [585, 280] on div at bounding box center [486, 222] width 973 height 445
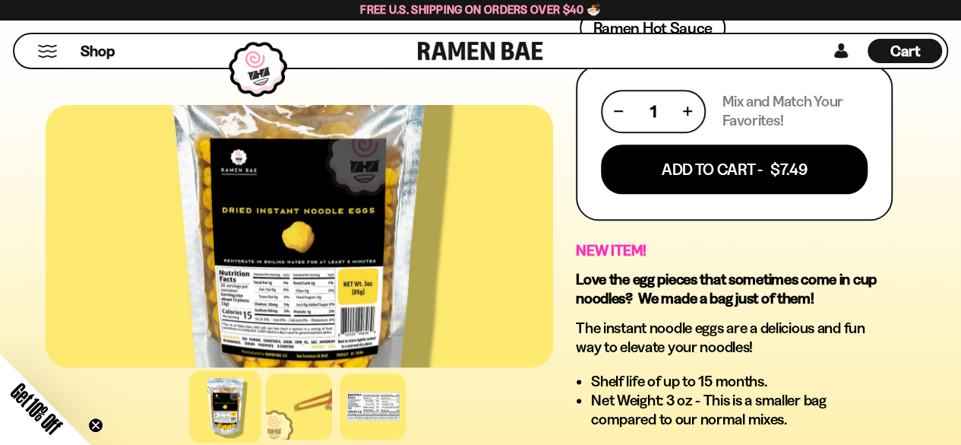
scroll to position [796, 0]
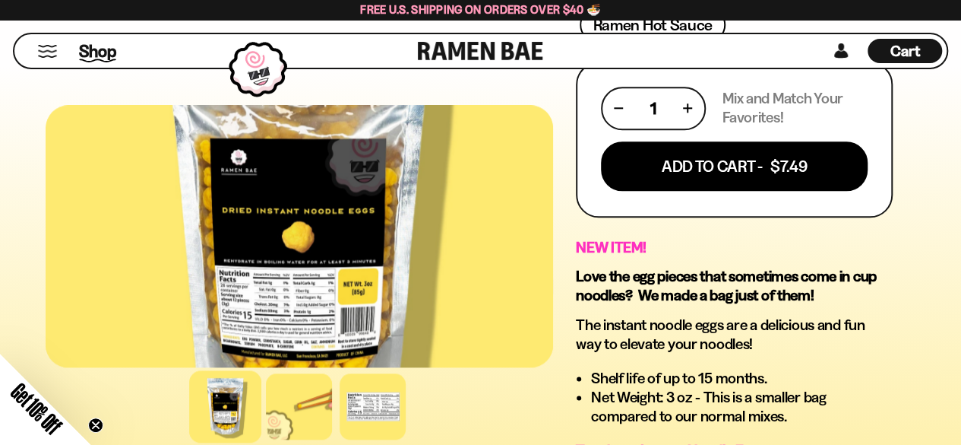
click at [97, 50] on span "Shop" at bounding box center [97, 51] width 37 height 23
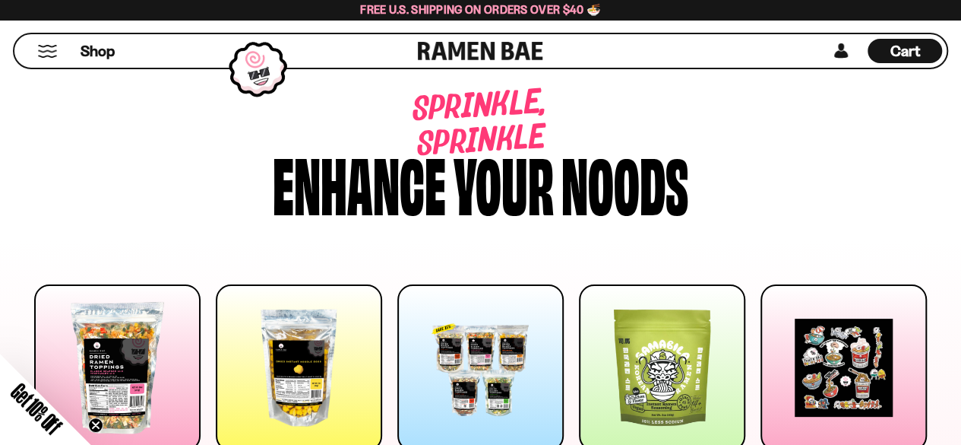
scroll to position [256, 0]
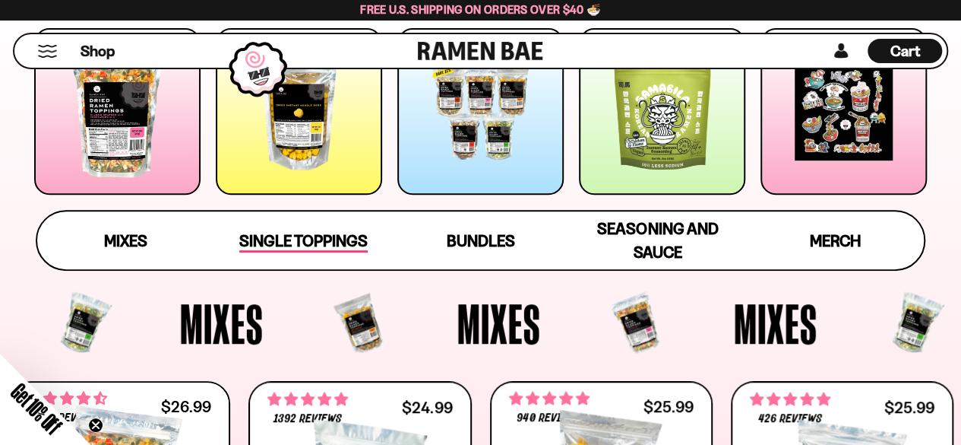
click at [318, 232] on span "Single Toppings" at bounding box center [303, 241] width 128 height 21
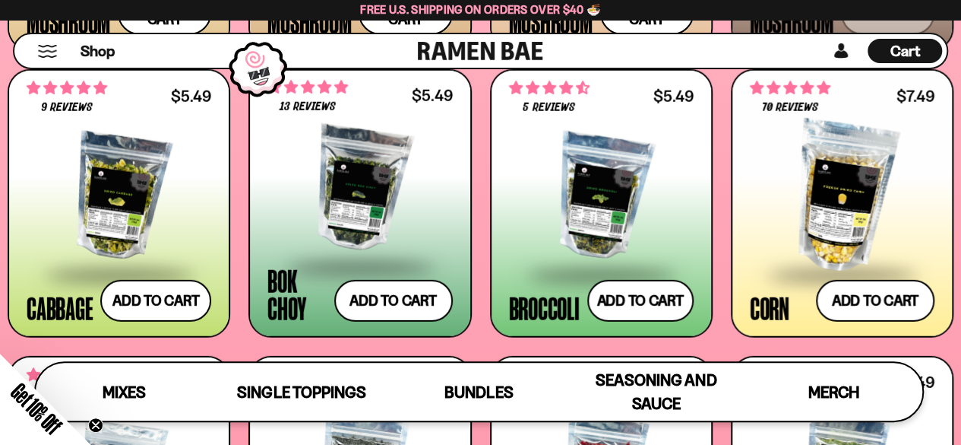
scroll to position [2090, 0]
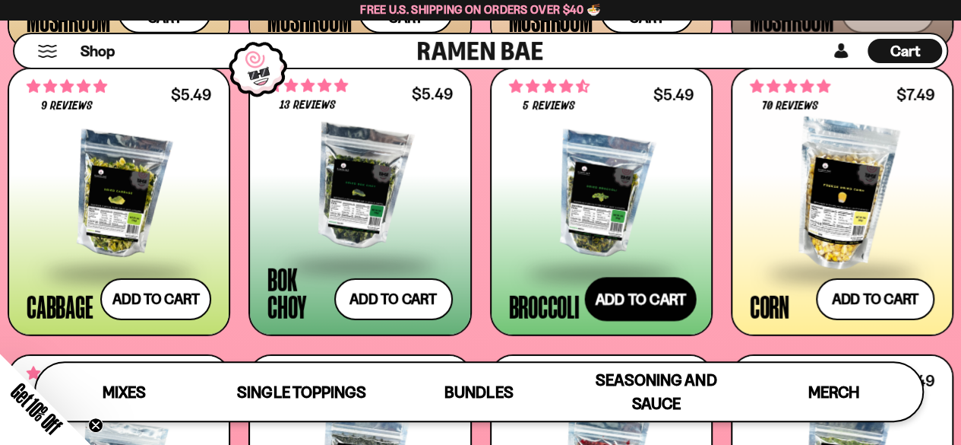
click at [662, 291] on button "Add to cart Add — Regular price $5.49 Regular price Sale price $5.49 Unit price…" at bounding box center [640, 299] width 112 height 44
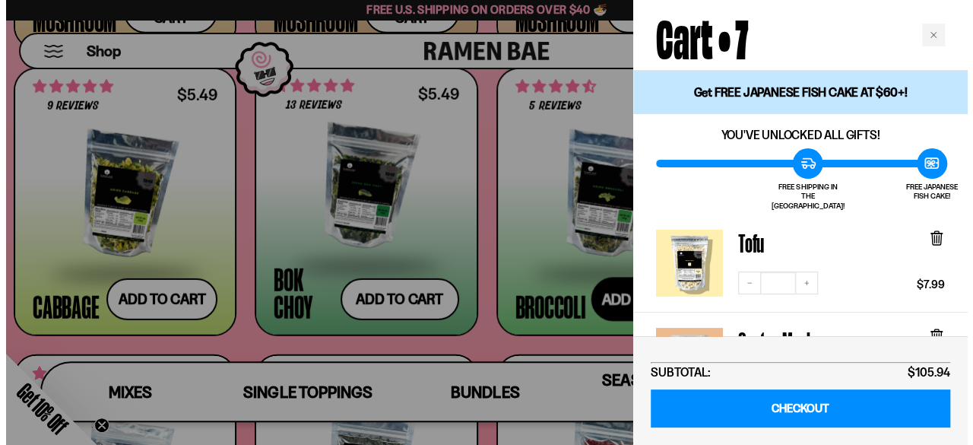
scroll to position [2106, 0]
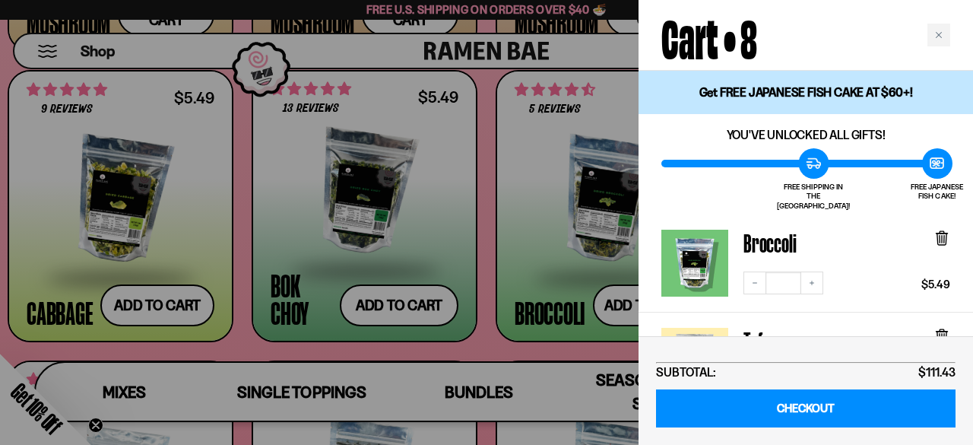
click at [482, 308] on div at bounding box center [486, 222] width 973 height 445
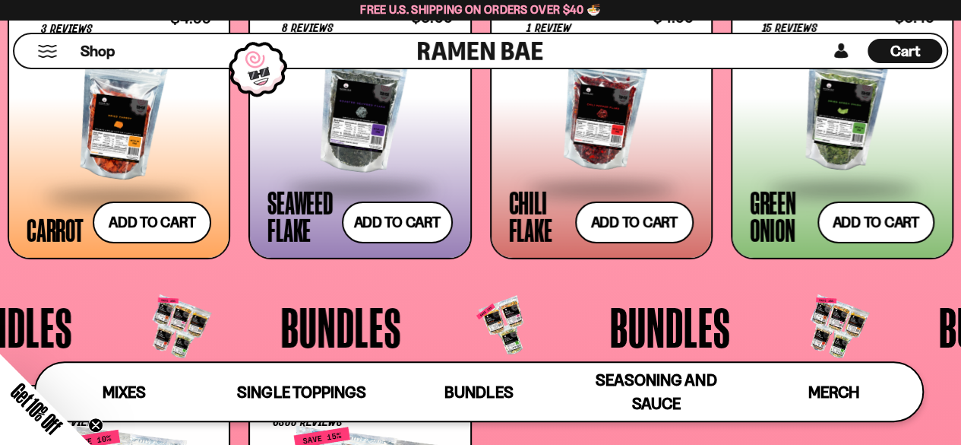
scroll to position [2458, 0]
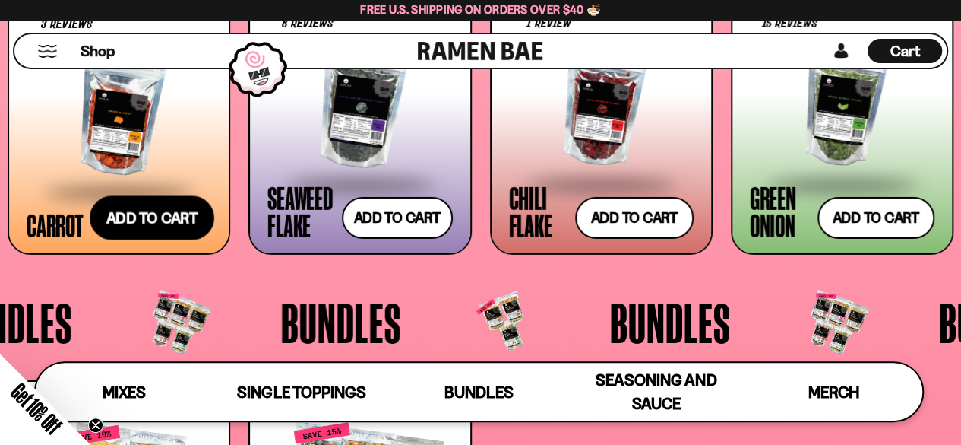
click at [163, 221] on button "Add to cart Add — Regular price $4.99 Regular price Sale price $4.99 Unit price…" at bounding box center [152, 217] width 125 height 44
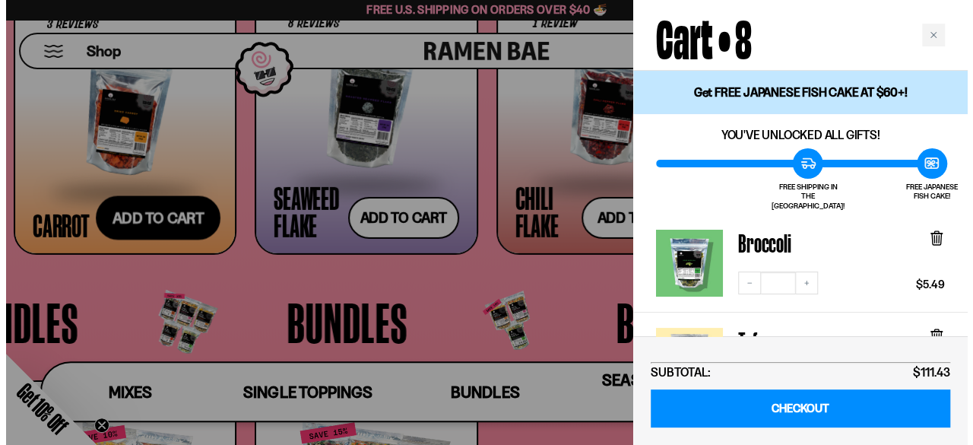
scroll to position [2481, 0]
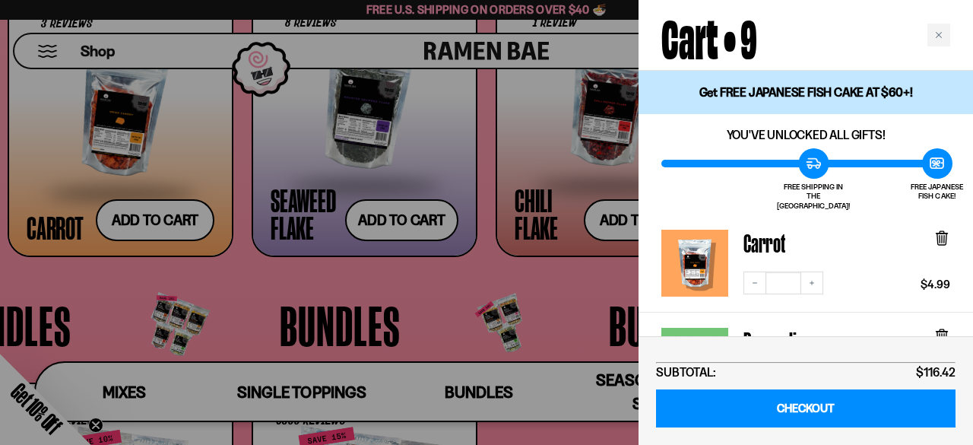
click at [489, 279] on div at bounding box center [486, 222] width 973 height 445
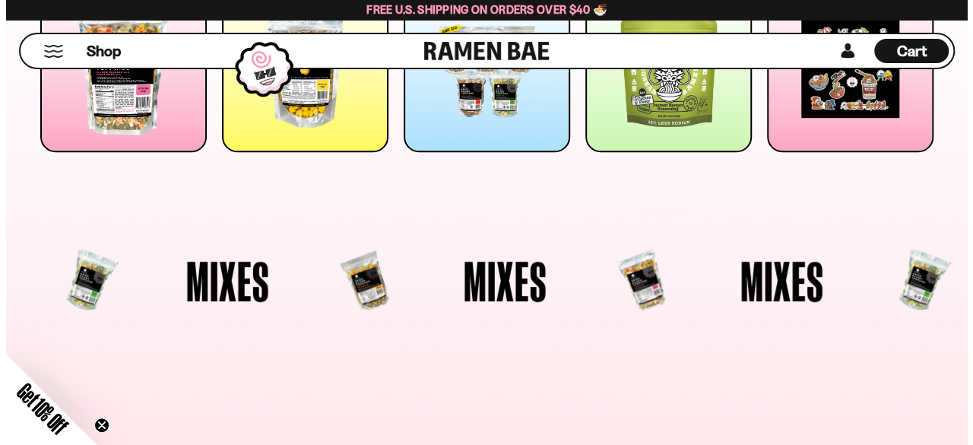
scroll to position [0, 0]
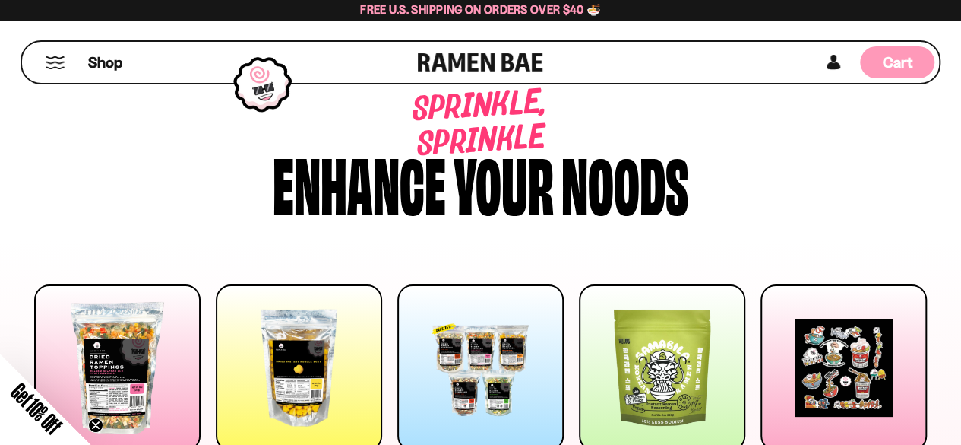
click at [894, 61] on span "Cart" at bounding box center [898, 62] width 30 height 18
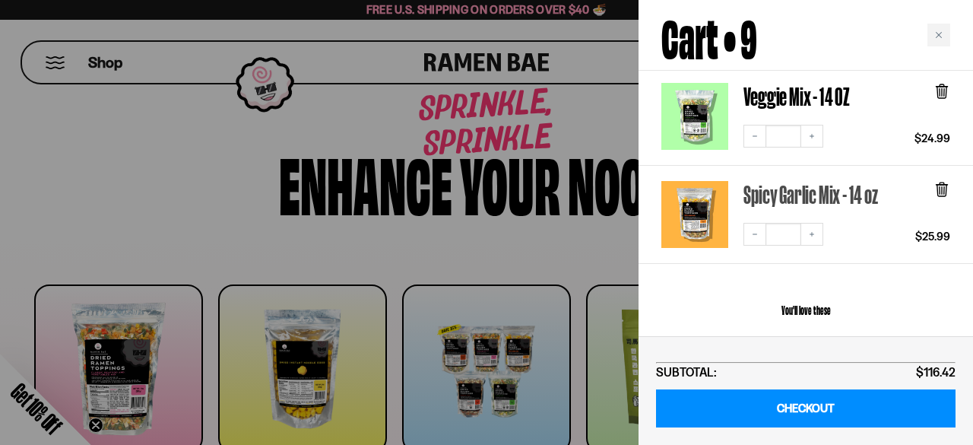
scroll to position [846, 0]
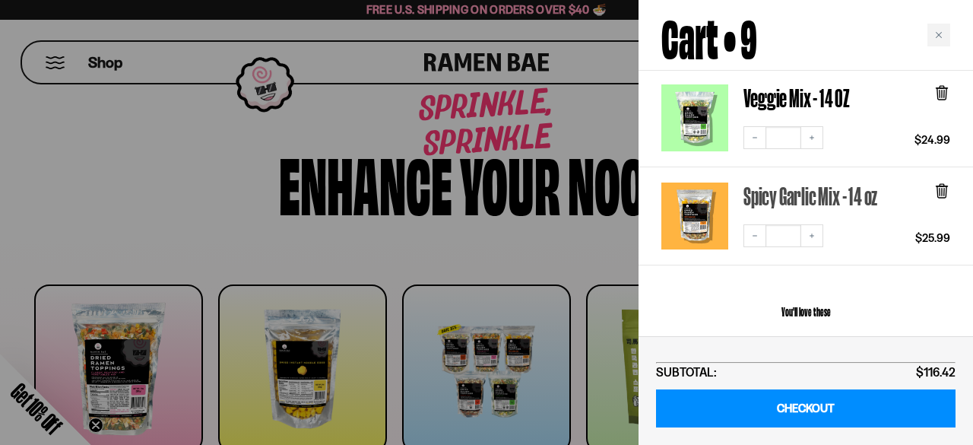
click at [830, 182] on link "Spicy Garlic Mix - 14 oz" at bounding box center [810, 195] width 134 height 27
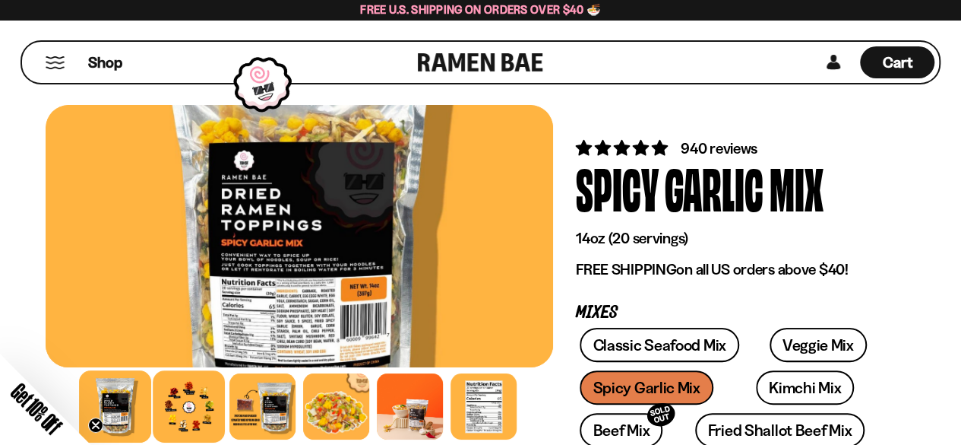
click at [204, 402] on div at bounding box center [189, 406] width 72 height 72
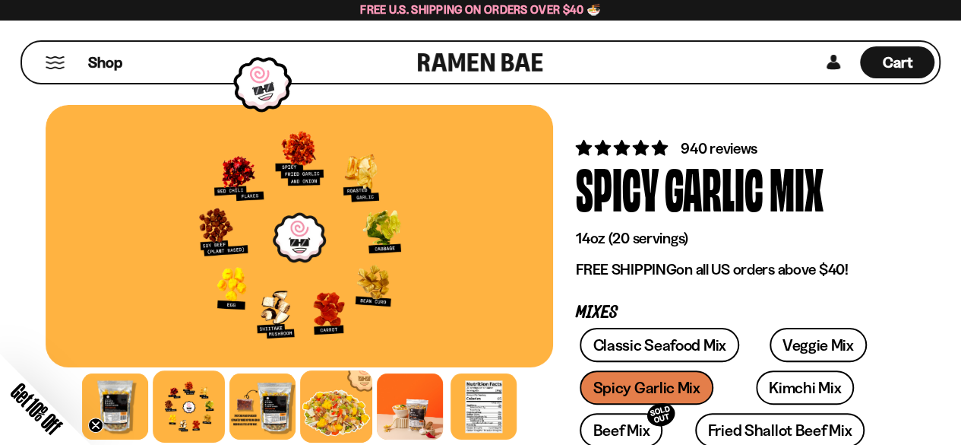
click at [333, 396] on div at bounding box center [336, 406] width 72 height 72
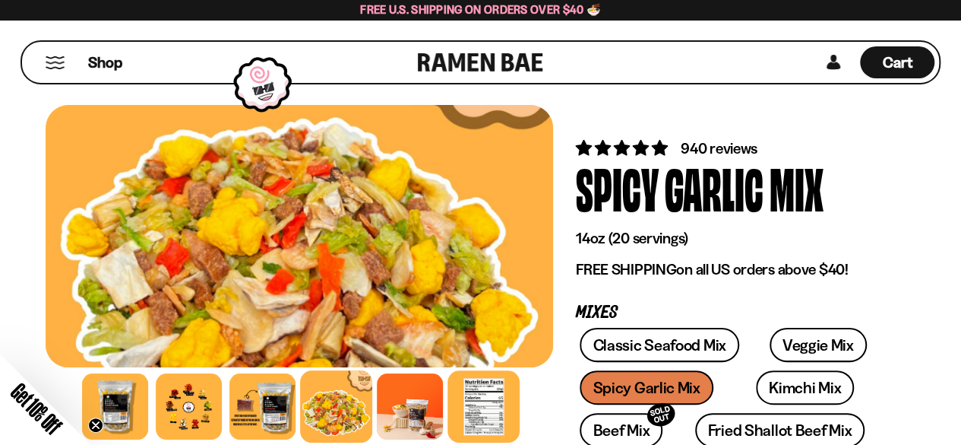
click at [505, 409] on div at bounding box center [484, 406] width 72 height 72
